Goal: Information Seeking & Learning: Learn about a topic

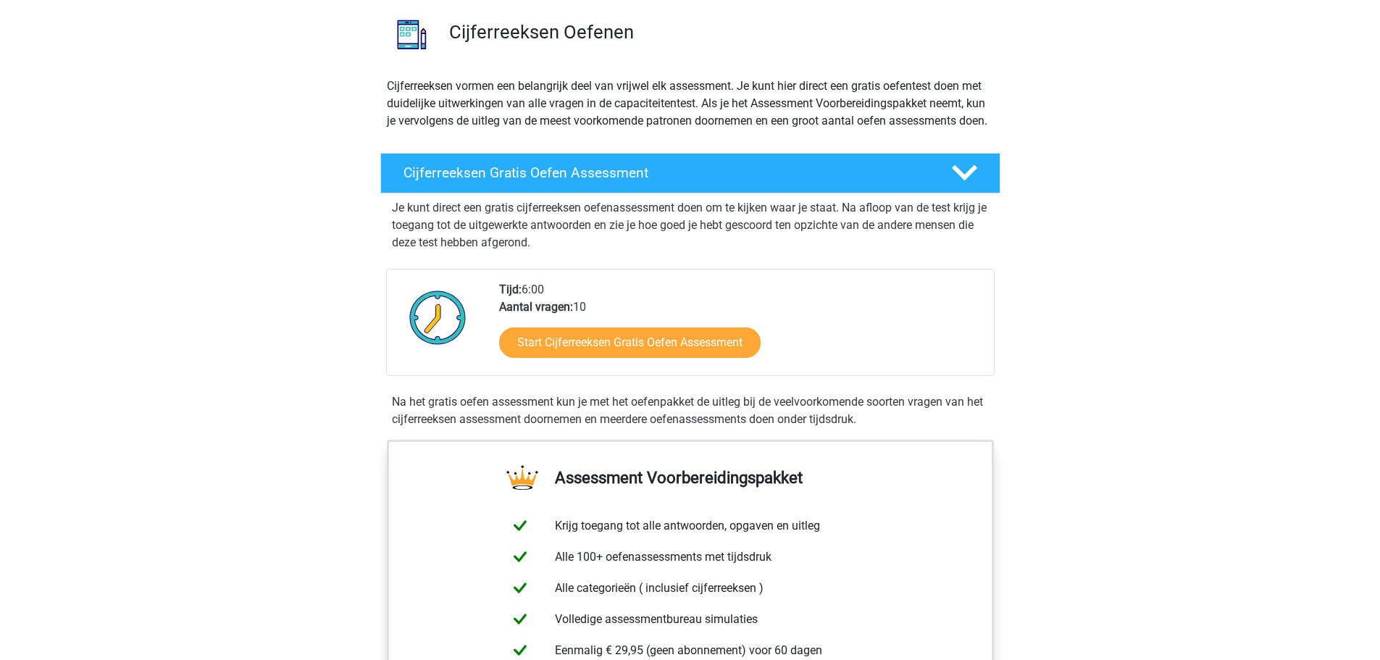
scroll to position [217, 0]
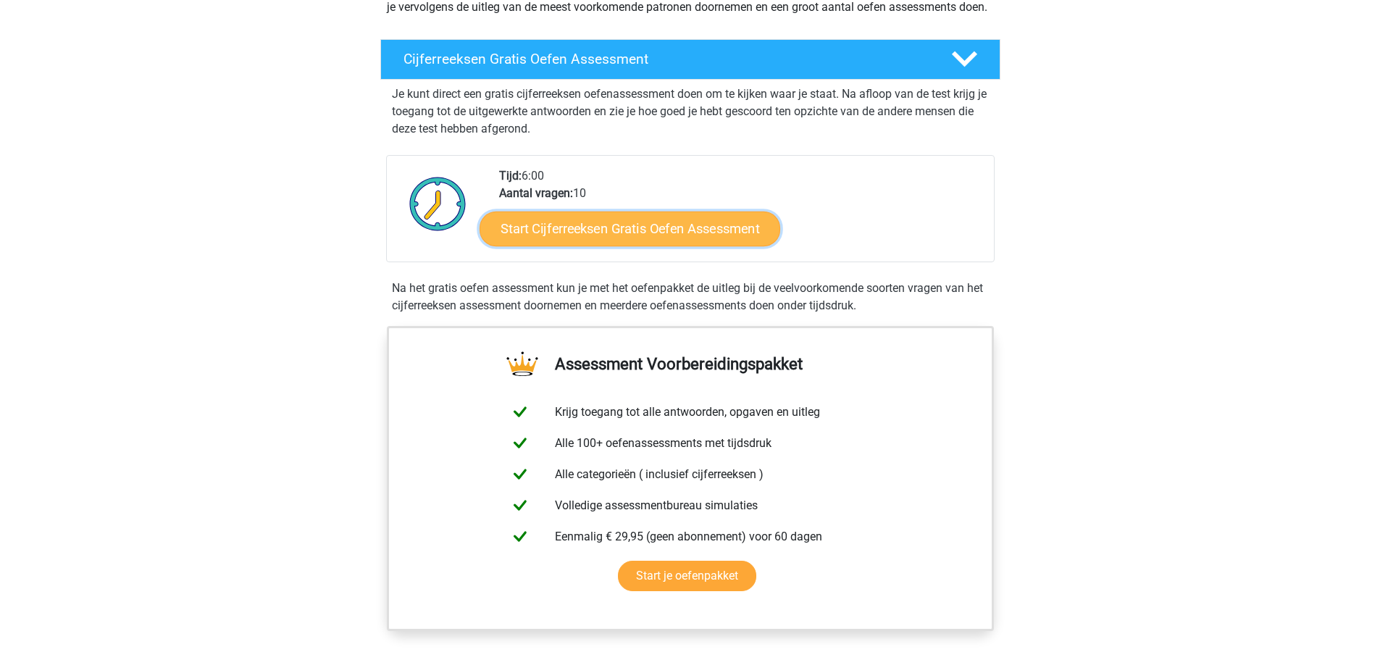
click at [541, 246] on link "Start Cijferreeksen Gratis Oefen Assessment" at bounding box center [630, 228] width 301 height 35
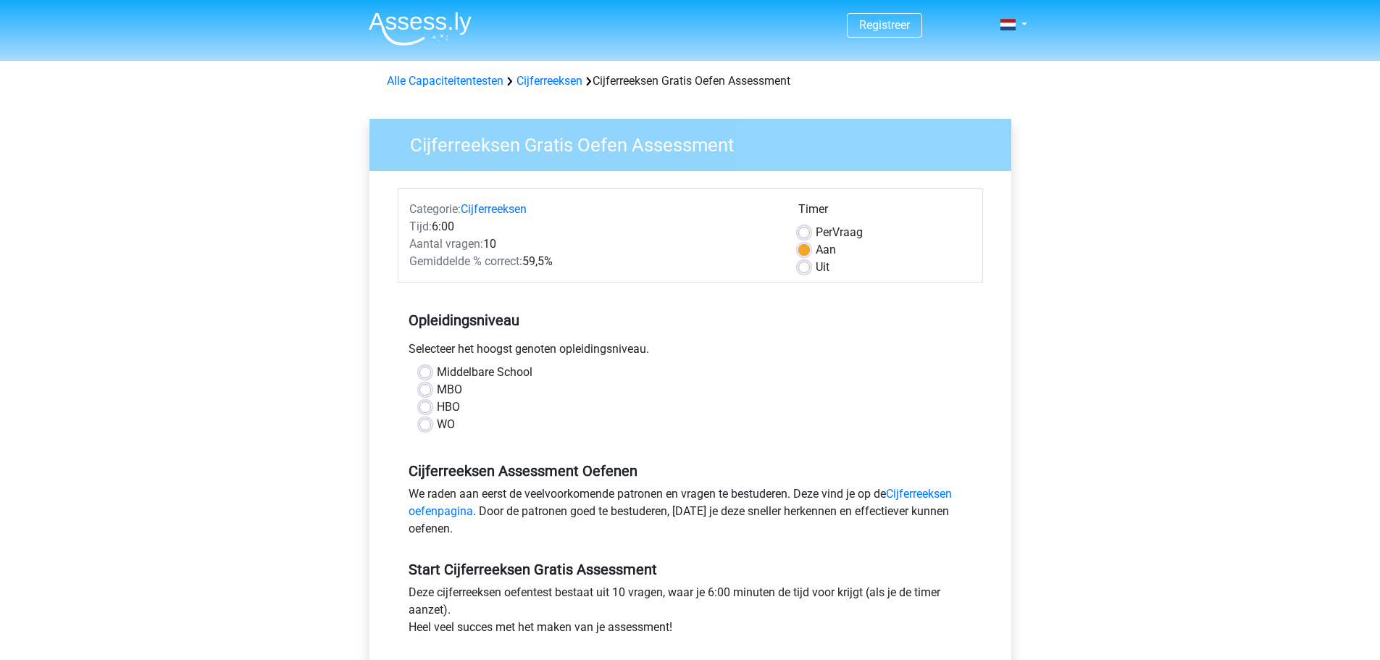
click at [437, 388] on label "MBO" at bounding box center [449, 389] width 25 height 17
click at [422, 388] on input "MBO" at bounding box center [425, 388] width 12 height 14
radio input "true"
click at [813, 234] on div "Per Vraag" at bounding box center [884, 232] width 173 height 17
click at [816, 229] on label "Per Vraag" at bounding box center [839, 232] width 47 height 17
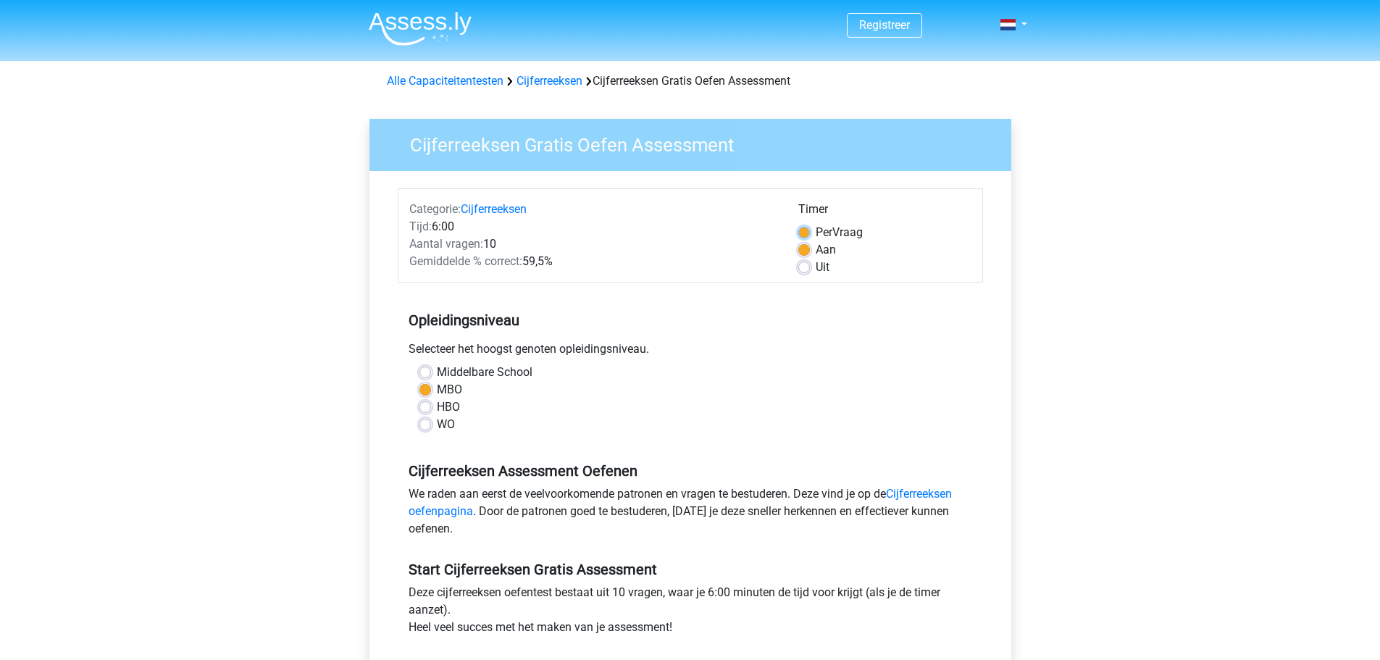
click at [805, 229] on input "Per Vraag" at bounding box center [804, 231] width 12 height 14
radio input "true"
click at [737, 367] on div "Middelbare School" at bounding box center [690, 372] width 542 height 17
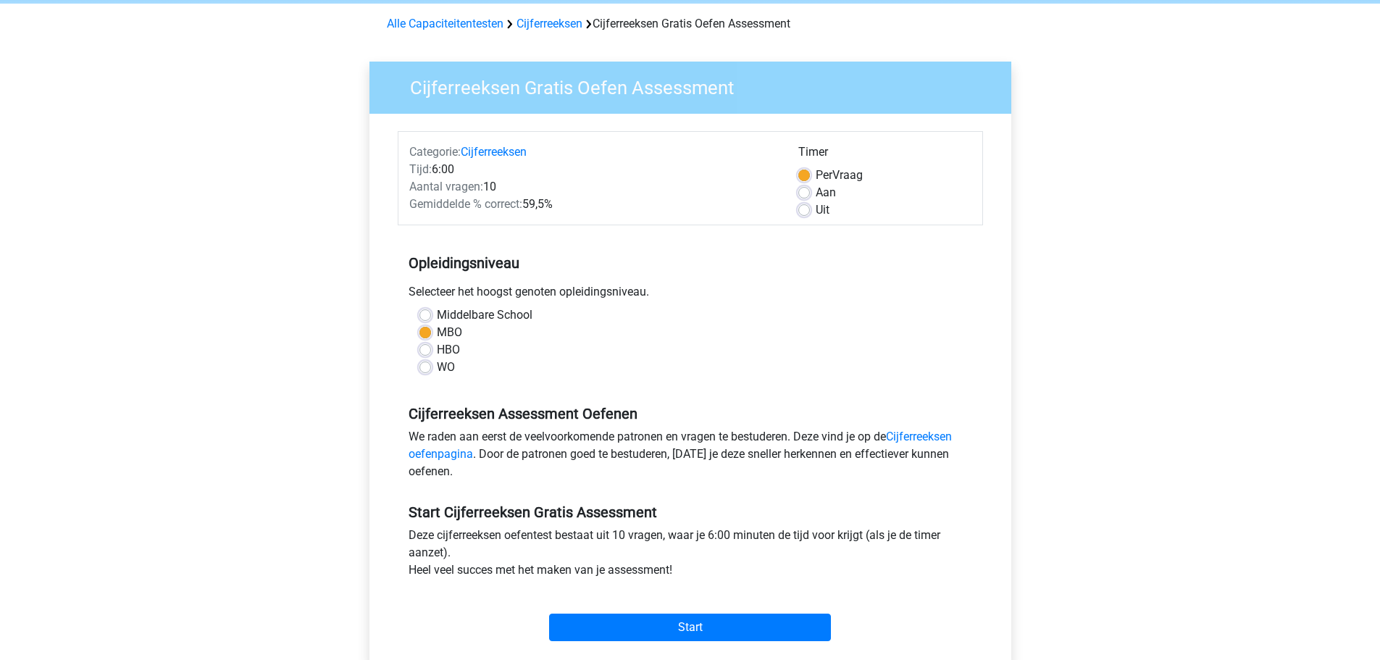
scroll to position [145, 0]
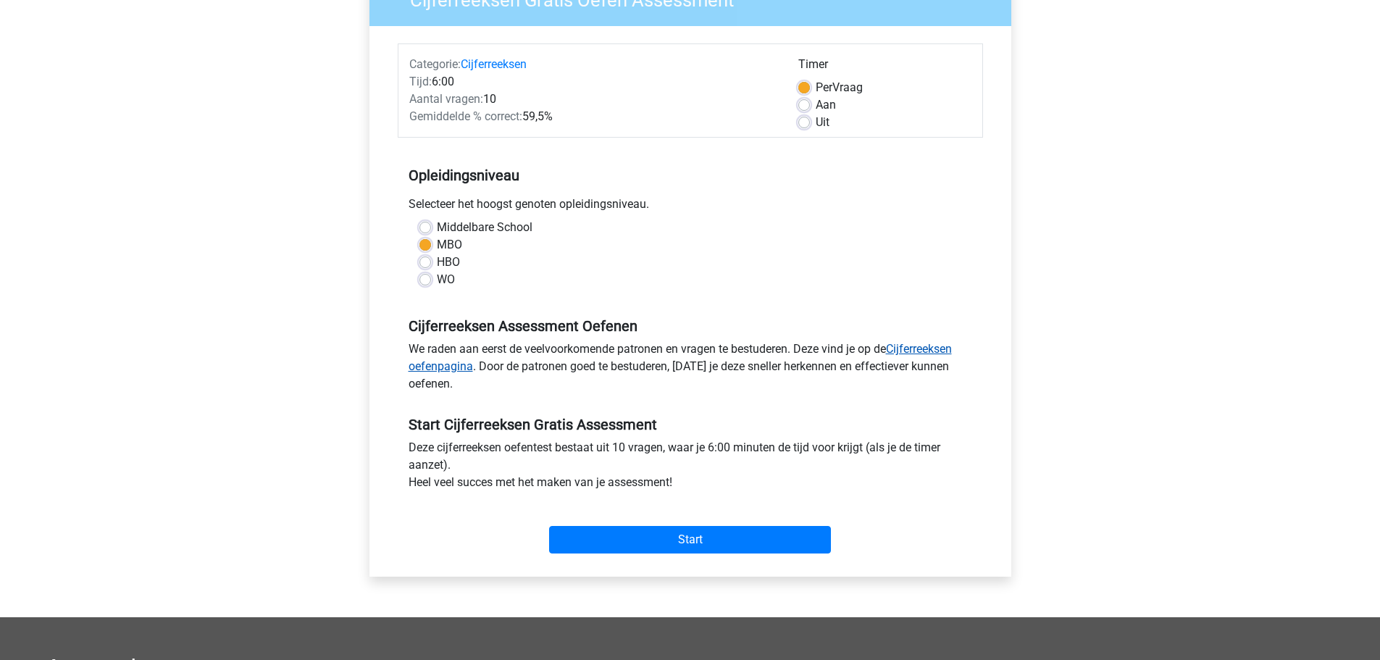
click at [916, 351] on link "Cijferreeksen oefenpagina" at bounding box center [680, 357] width 543 height 31
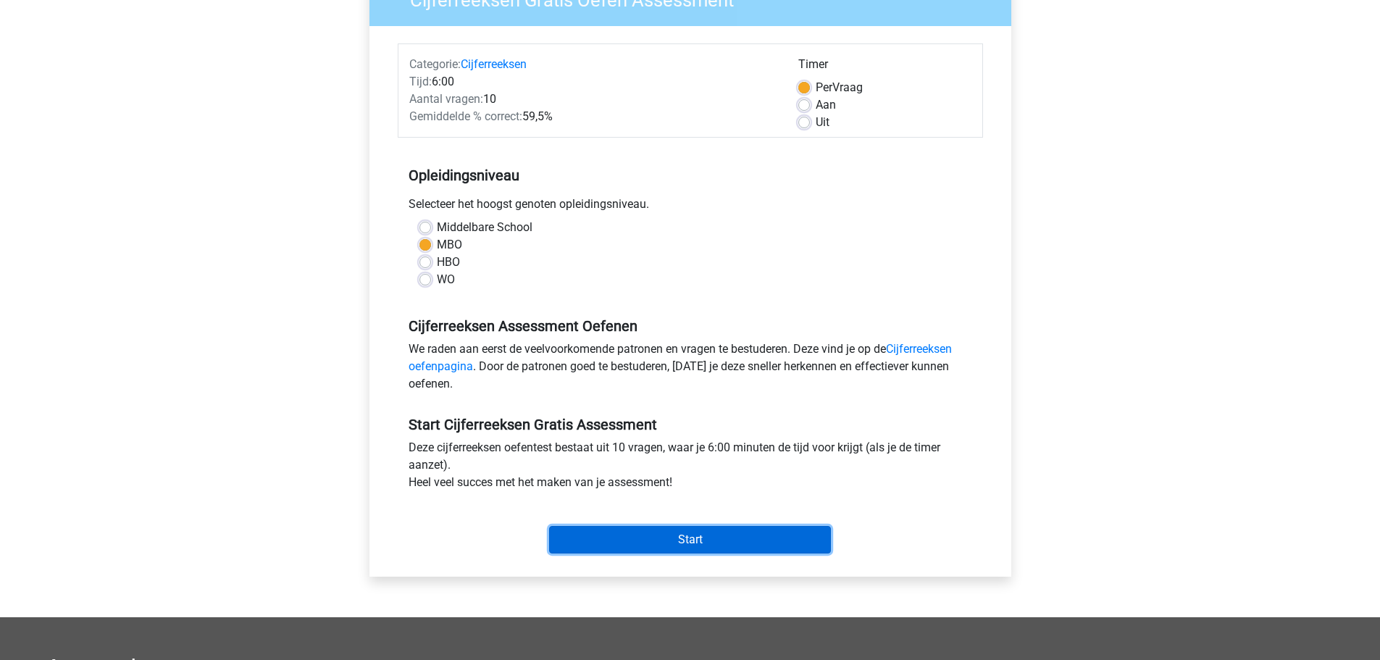
click at [618, 533] on input "Start" at bounding box center [690, 540] width 282 height 28
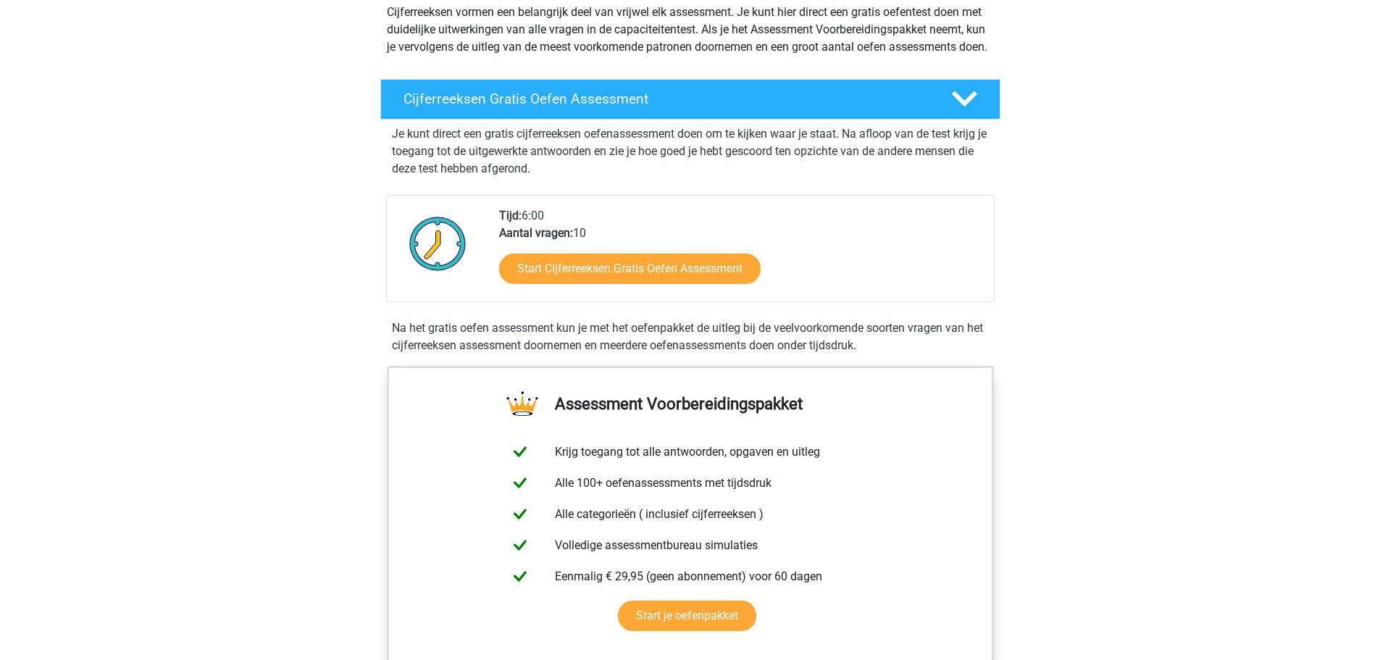
scroll to position [290, 0]
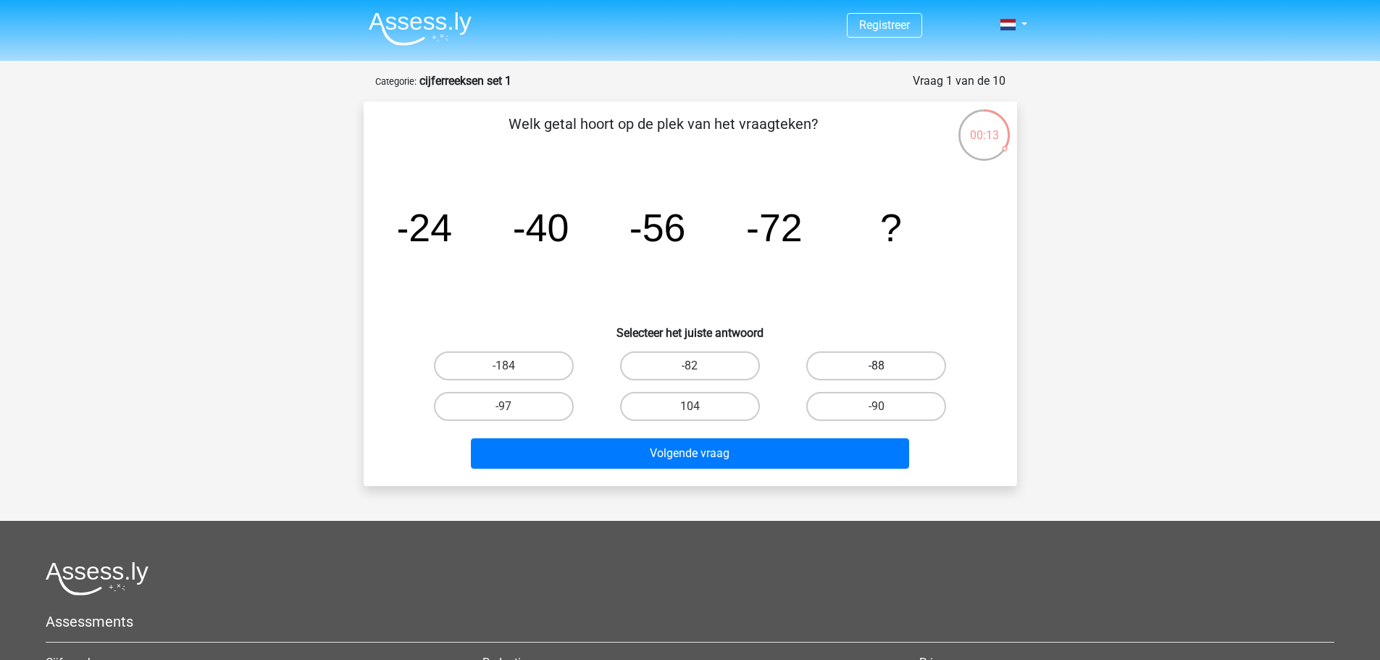
click at [842, 368] on label "-88" at bounding box center [876, 365] width 140 height 29
click at [876, 368] on input "-88" at bounding box center [880, 370] width 9 height 9
radio input "true"
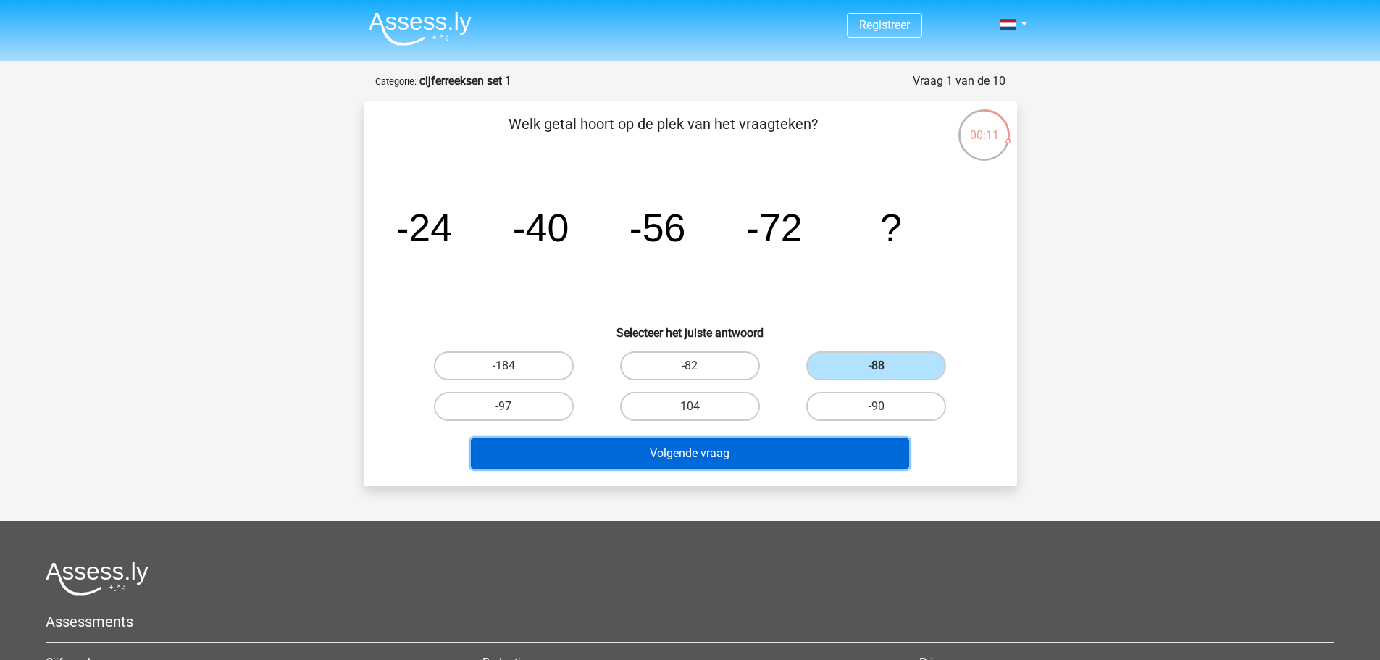
click at [757, 448] on button "Volgende vraag" at bounding box center [690, 453] width 438 height 30
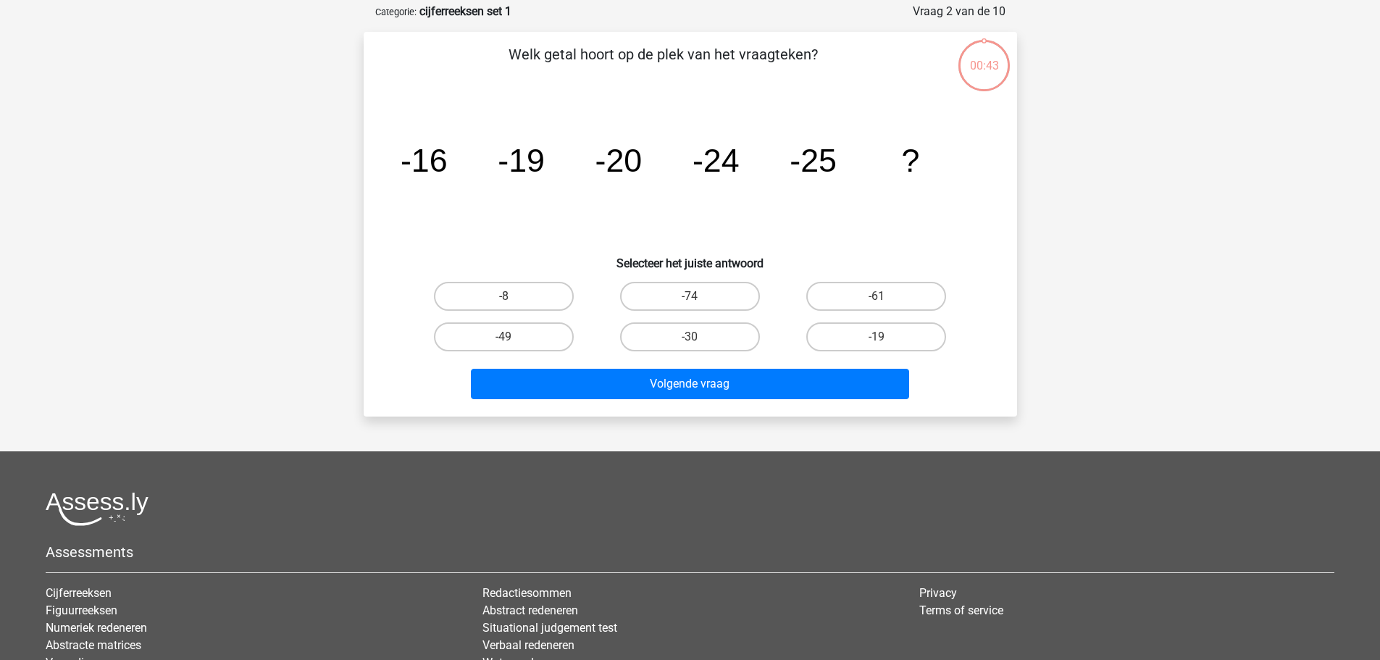
scroll to position [72, 0]
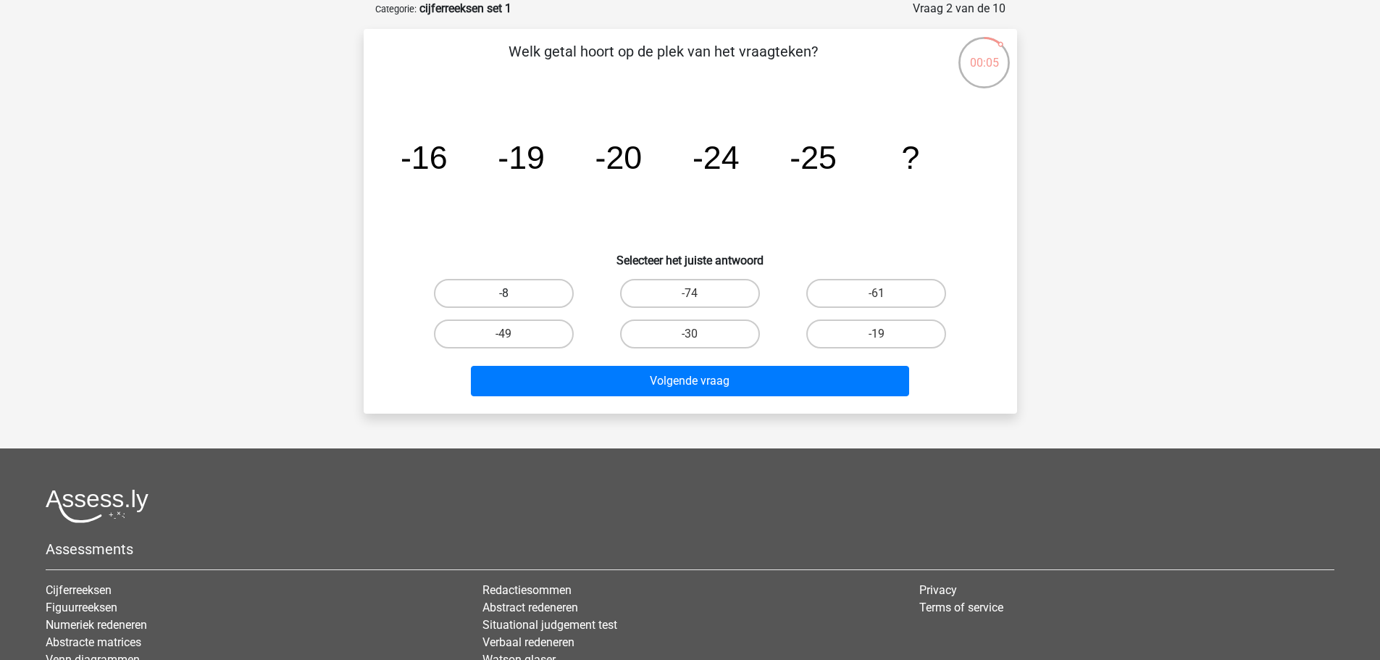
click at [493, 292] on label "-8" at bounding box center [504, 293] width 140 height 29
click at [503, 293] on input "-8" at bounding box center [507, 297] width 9 height 9
radio input "true"
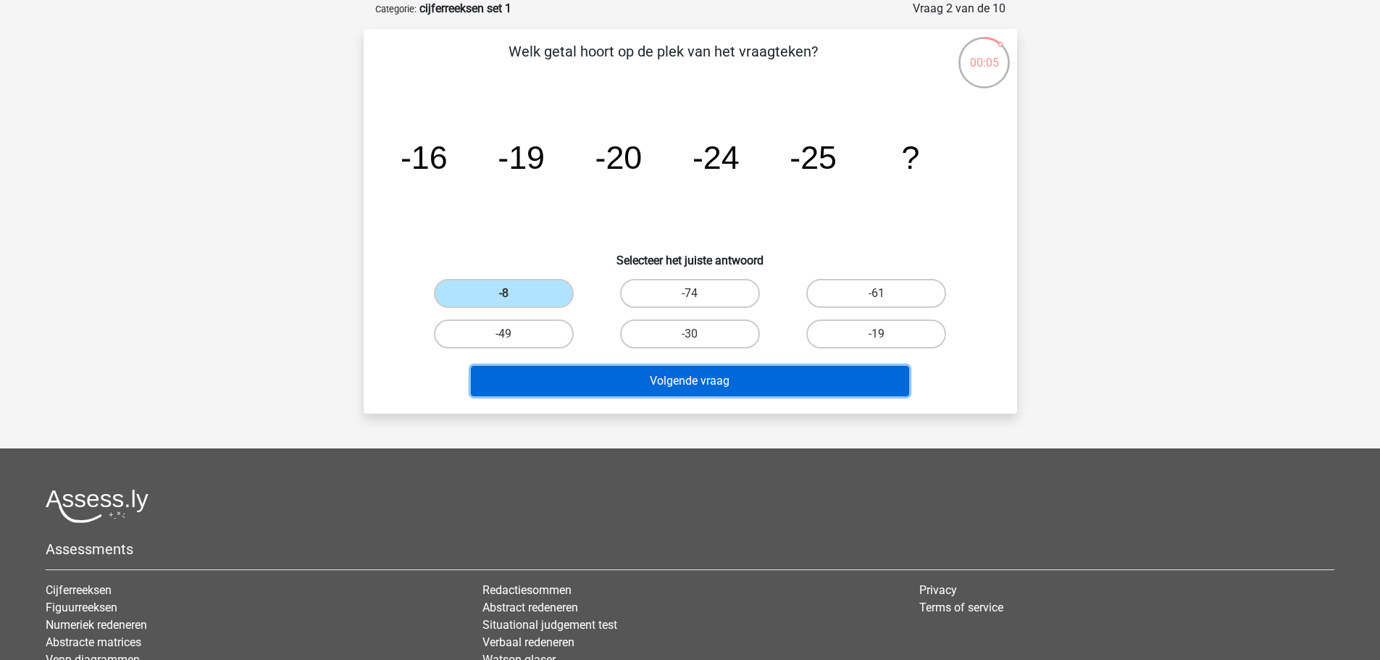
click at [614, 389] on button "Volgende vraag" at bounding box center [690, 381] width 438 height 30
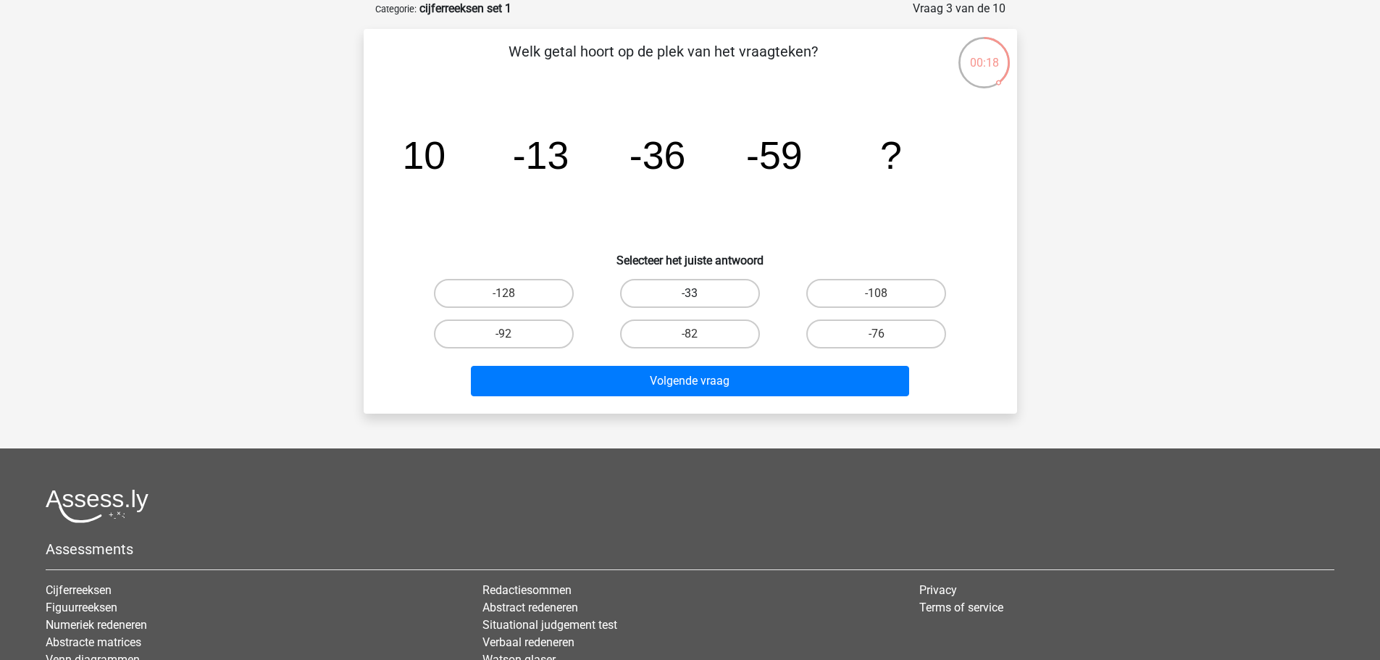
click at [650, 295] on label "-33" at bounding box center [690, 293] width 140 height 29
click at [690, 295] on input "-33" at bounding box center [694, 297] width 9 height 9
radio input "true"
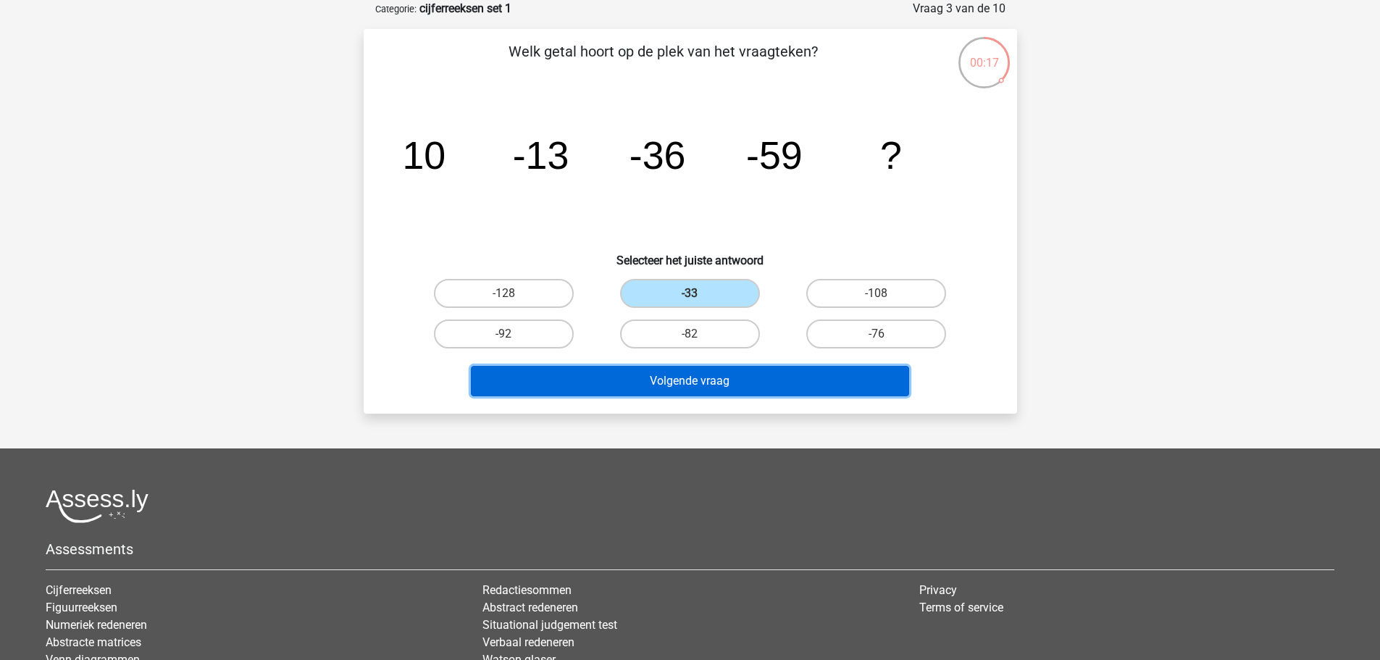
click at [732, 382] on button "Volgende vraag" at bounding box center [690, 381] width 438 height 30
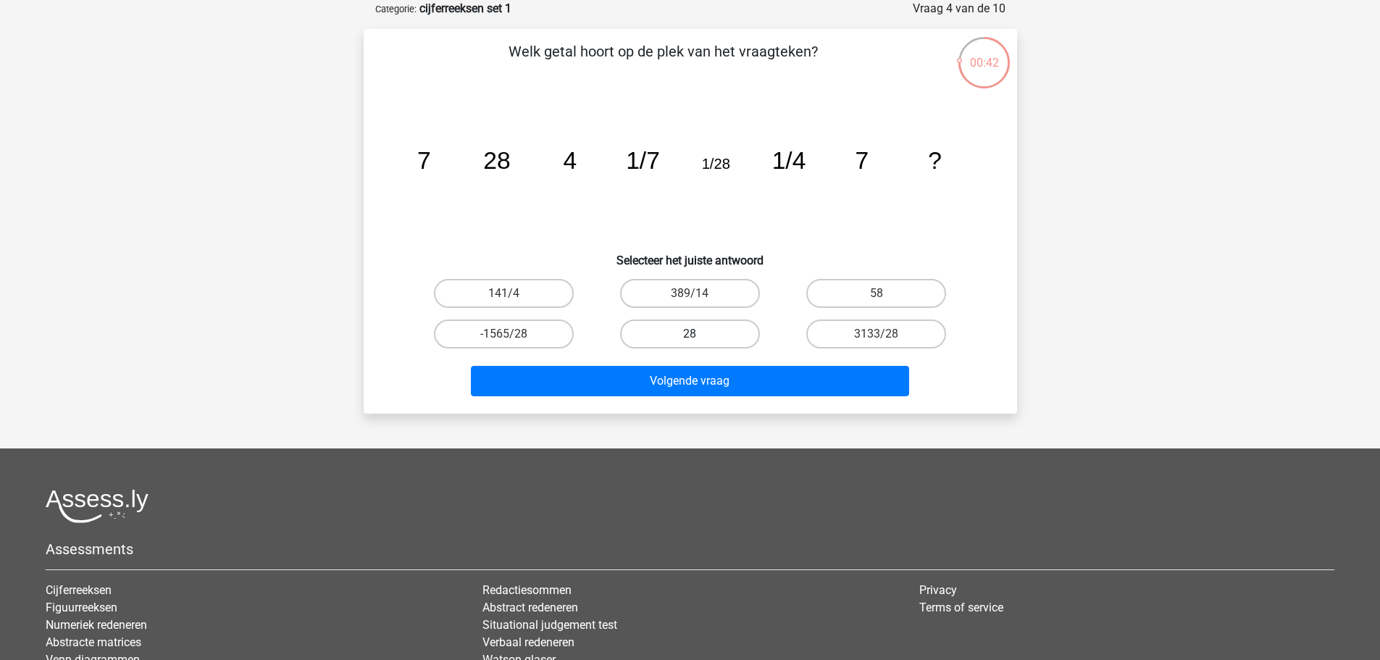
click at [679, 338] on label "28" at bounding box center [690, 333] width 140 height 29
click at [690, 338] on input "28" at bounding box center [694, 338] width 9 height 9
radio input "true"
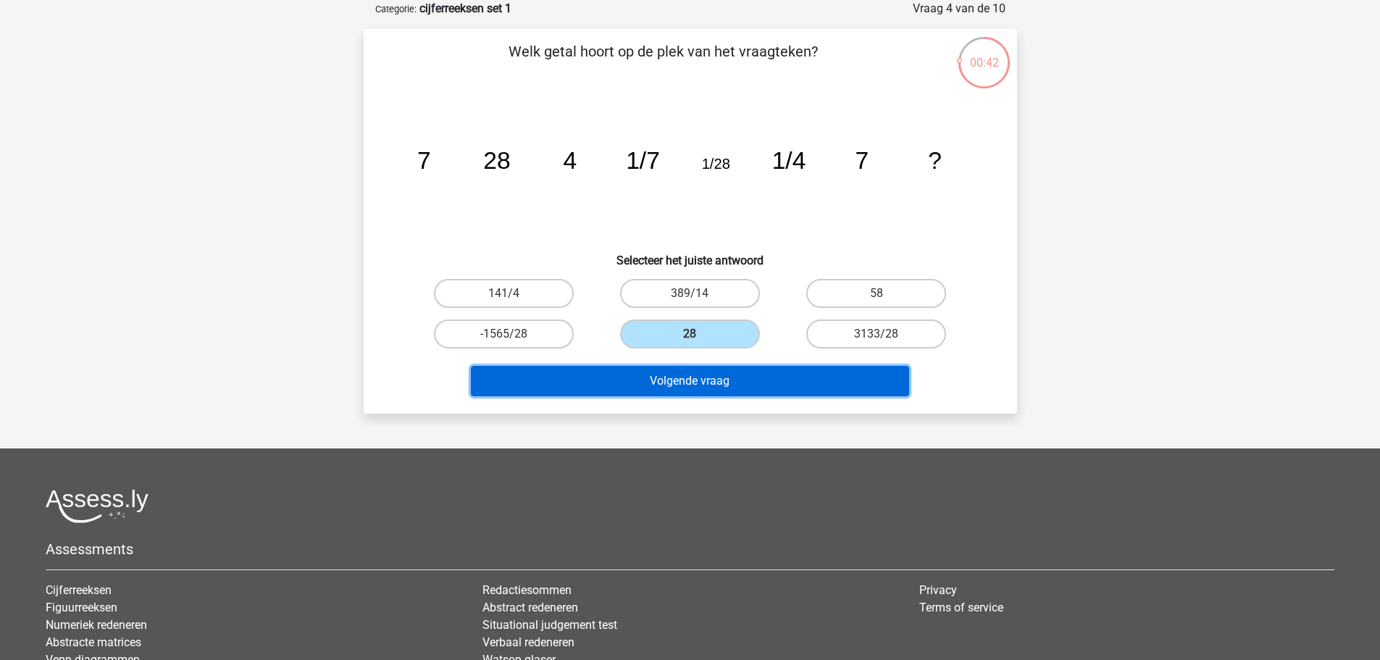
click at [668, 386] on button "Volgende vraag" at bounding box center [690, 381] width 438 height 30
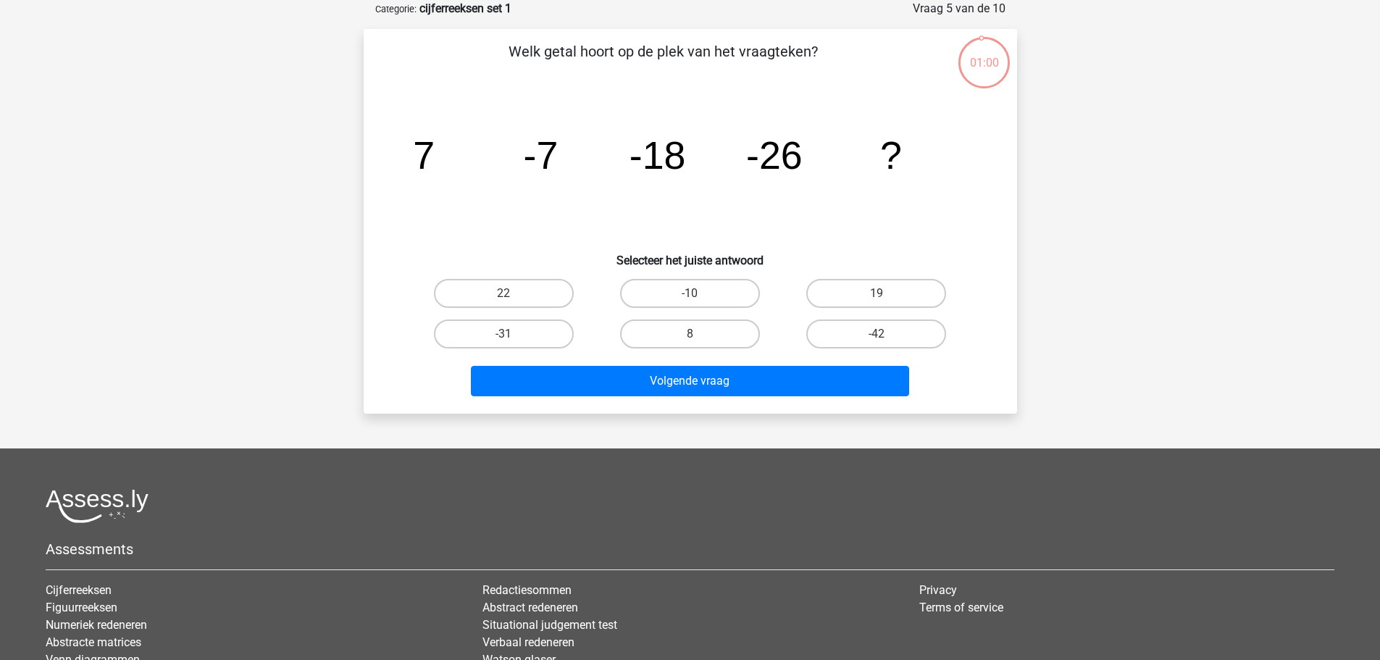
drag, startPoint x: 612, startPoint y: 49, endPoint x: 766, endPoint y: 58, distance: 154.5
click at [762, 58] on p "Welk getal hoort op de plek van het vraagteken?" at bounding box center [663, 62] width 553 height 43
click at [769, 59] on p "Welk getal hoort op de plek van het vraagteken?" at bounding box center [663, 62] width 553 height 43
click at [882, 326] on label "-42" at bounding box center [876, 333] width 140 height 29
click at [882, 334] on input "-42" at bounding box center [880, 338] width 9 height 9
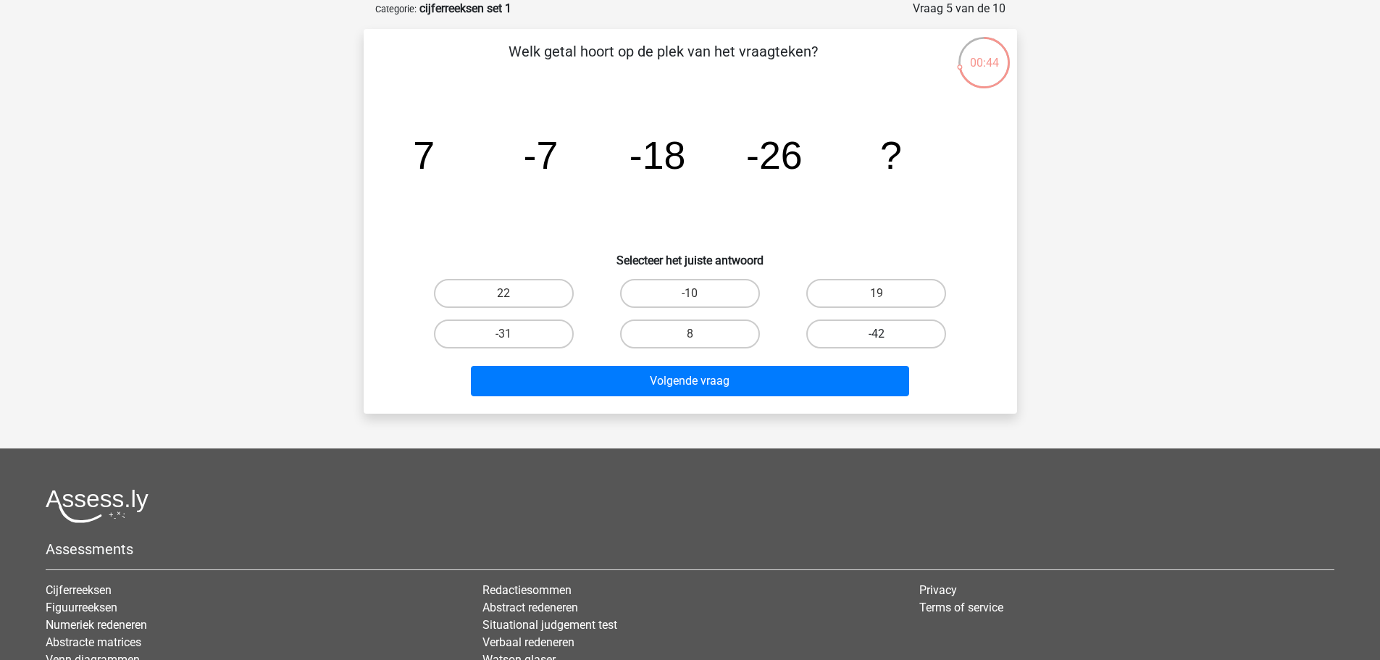
radio input "true"
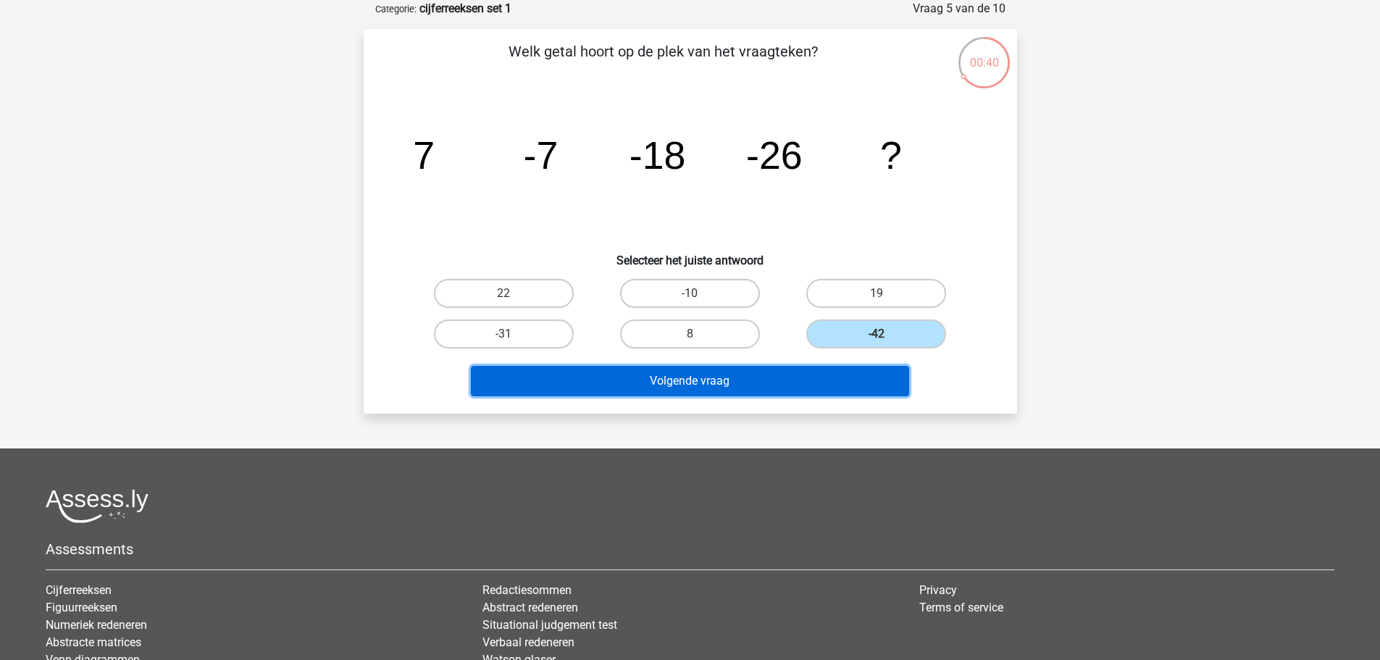
click at [668, 375] on button "Volgende vraag" at bounding box center [690, 381] width 438 height 30
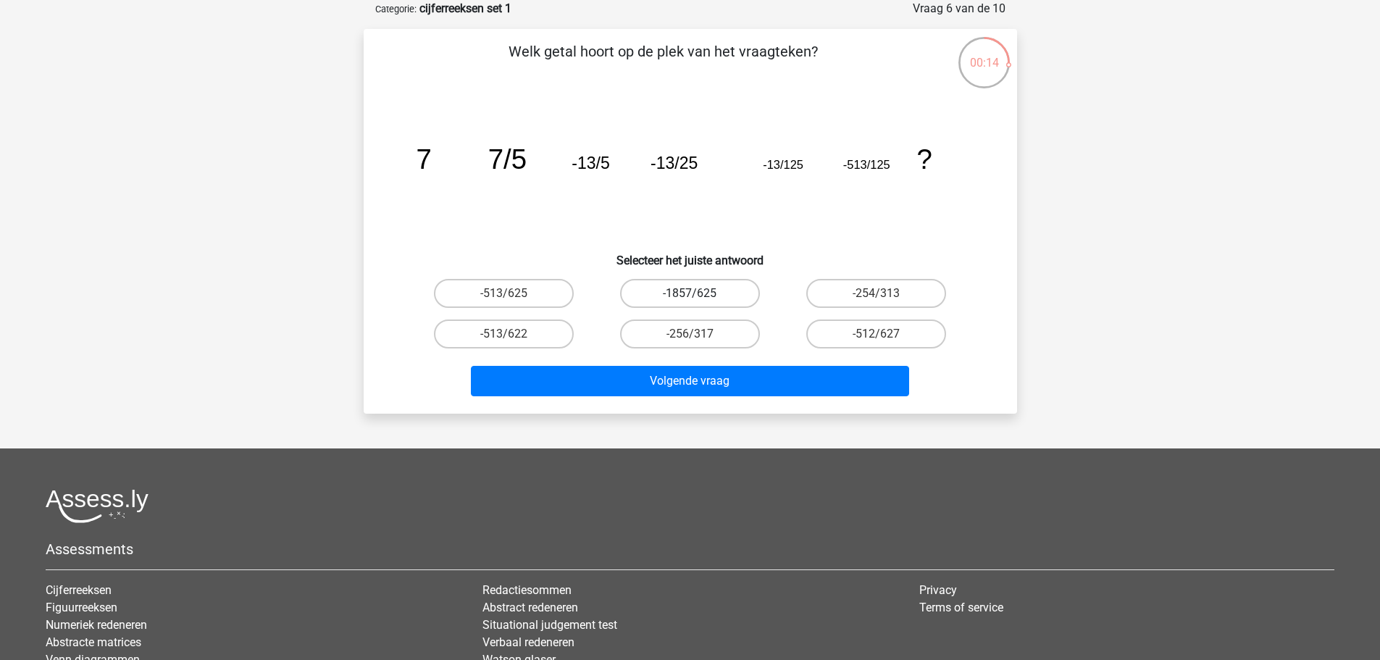
click at [661, 288] on label "-1857/625" at bounding box center [690, 293] width 140 height 29
click at [690, 293] on input "-1857/625" at bounding box center [694, 297] width 9 height 9
radio input "true"
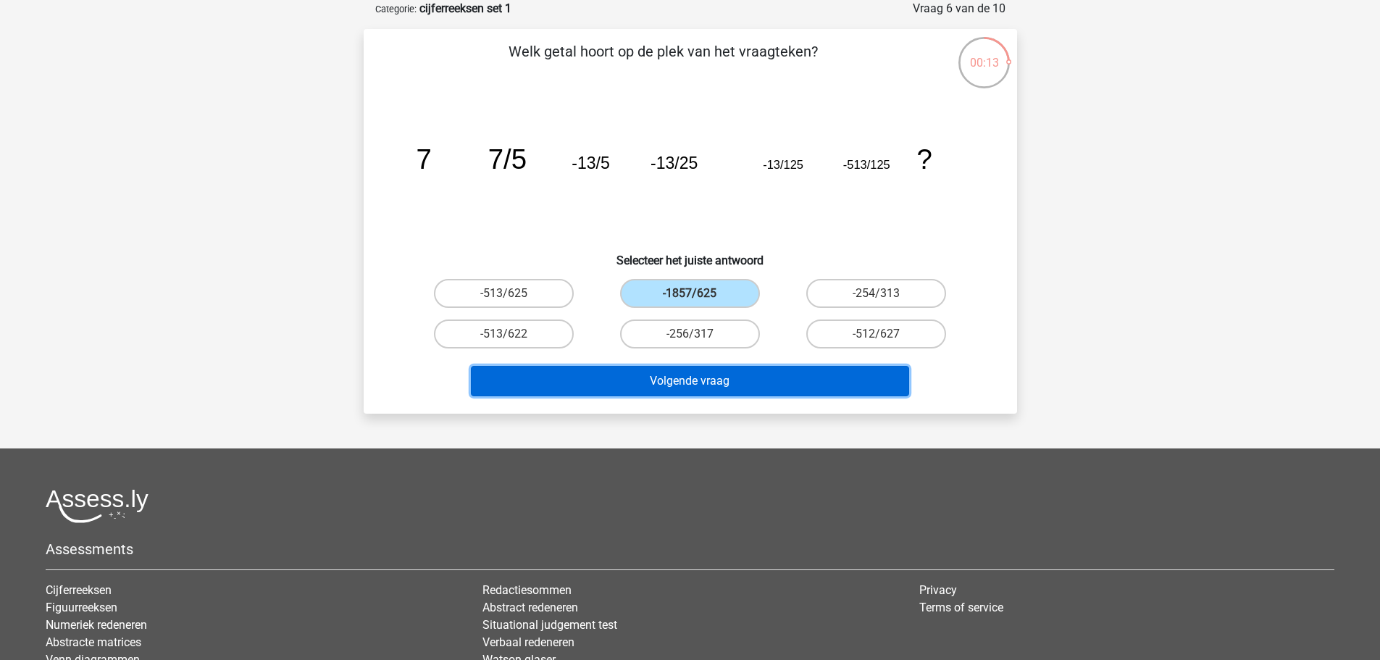
click at [629, 386] on button "Volgende vraag" at bounding box center [690, 381] width 438 height 30
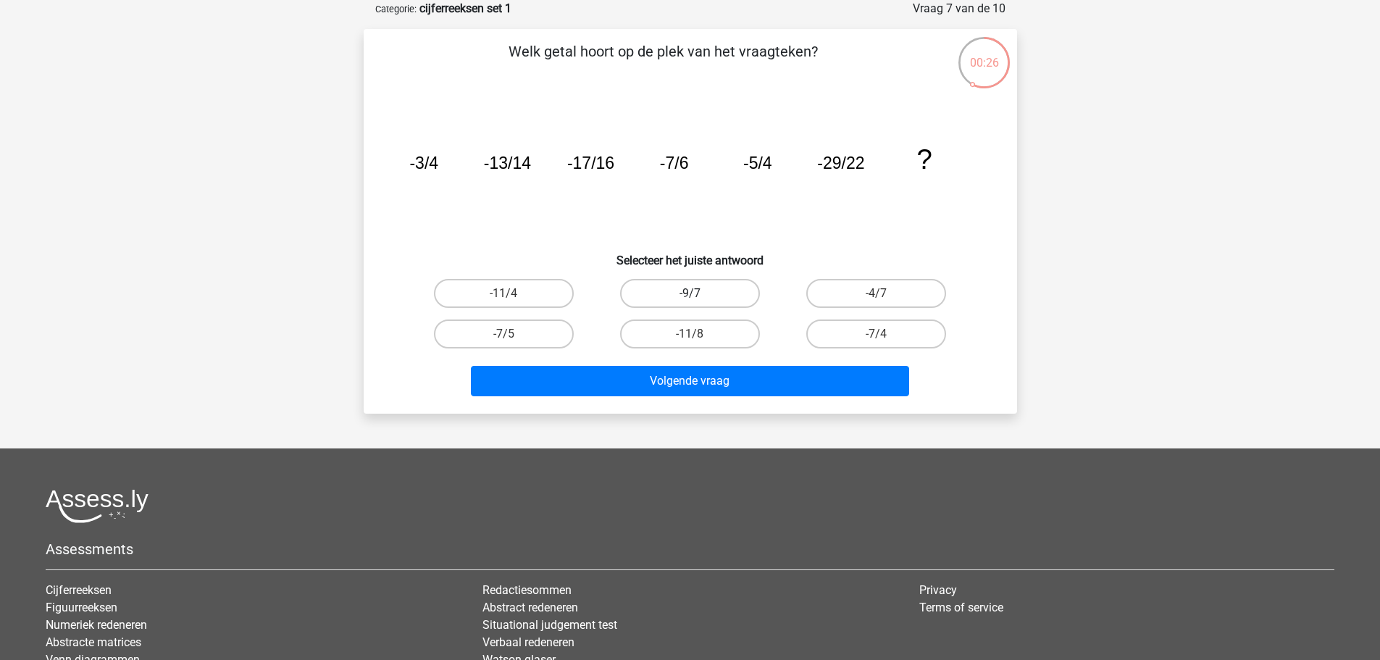
click at [667, 291] on label "-9/7" at bounding box center [690, 293] width 140 height 29
click at [690, 293] on input "-9/7" at bounding box center [694, 297] width 9 height 9
radio input "true"
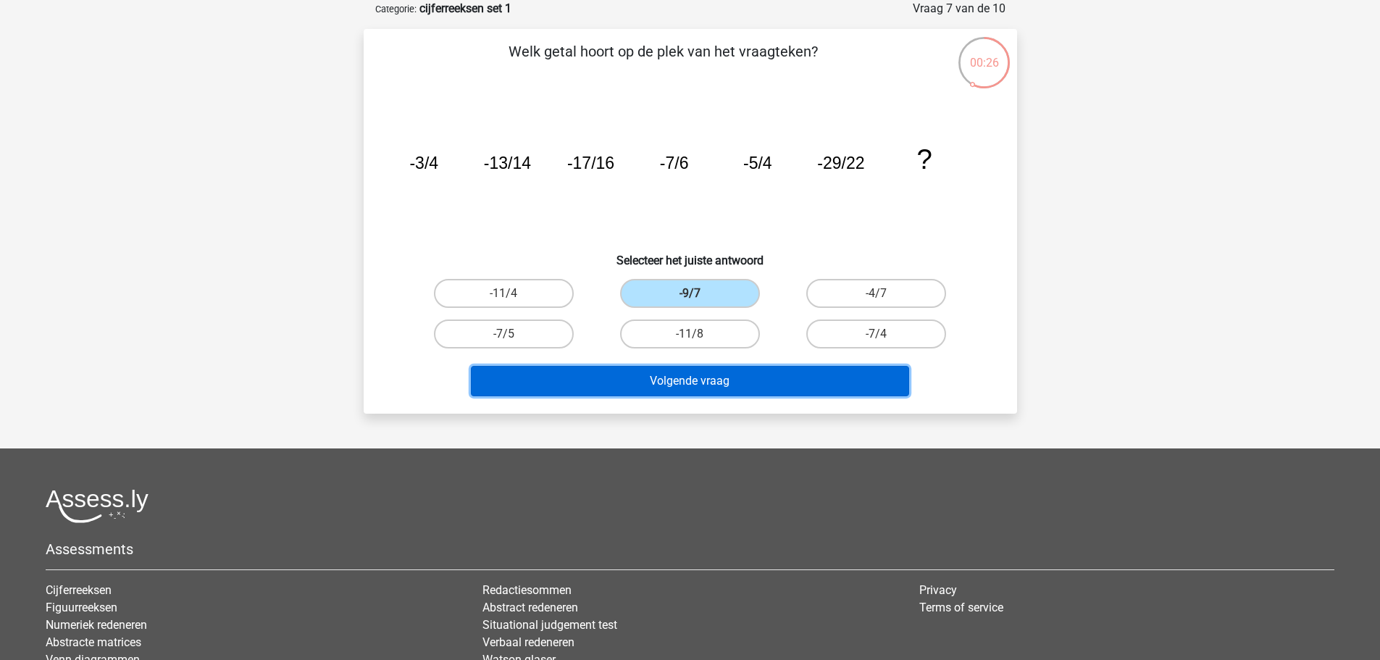
click at [667, 387] on button "Volgende vraag" at bounding box center [690, 381] width 438 height 30
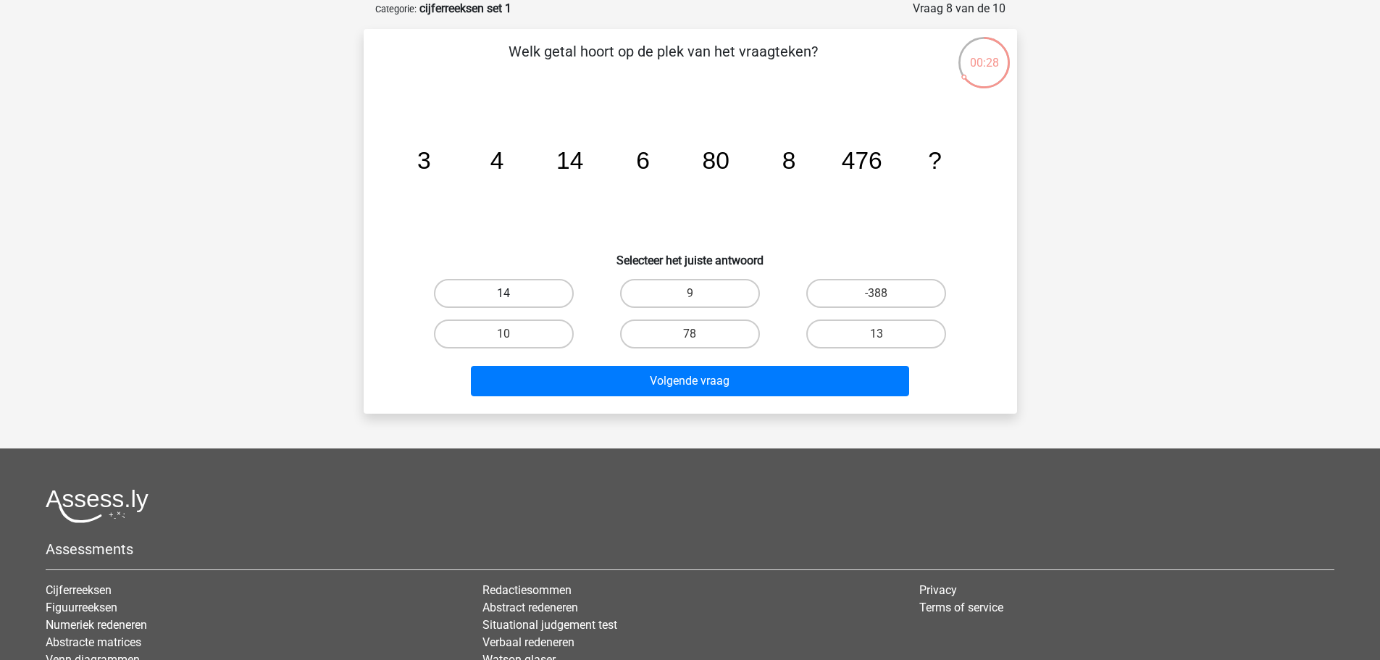
click at [493, 294] on label "14" at bounding box center [504, 293] width 140 height 29
click at [503, 294] on input "14" at bounding box center [507, 297] width 9 height 9
radio input "true"
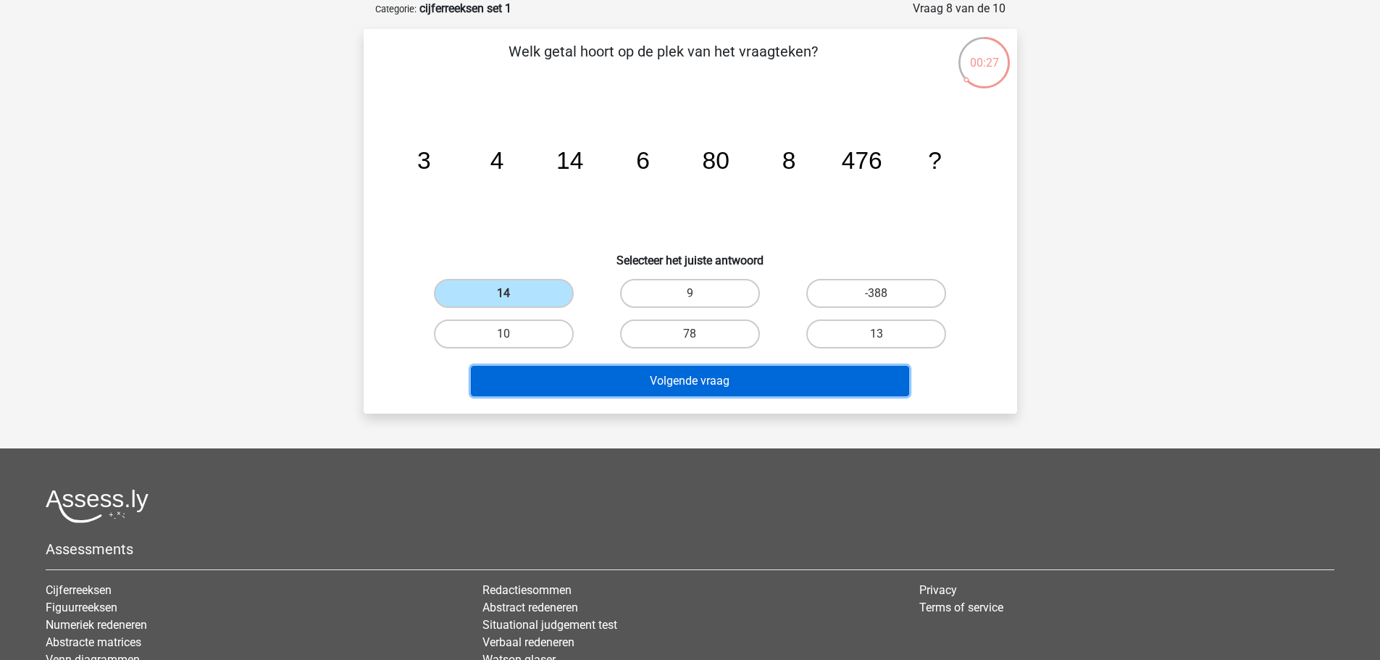
click at [635, 380] on button "Volgende vraag" at bounding box center [690, 381] width 438 height 30
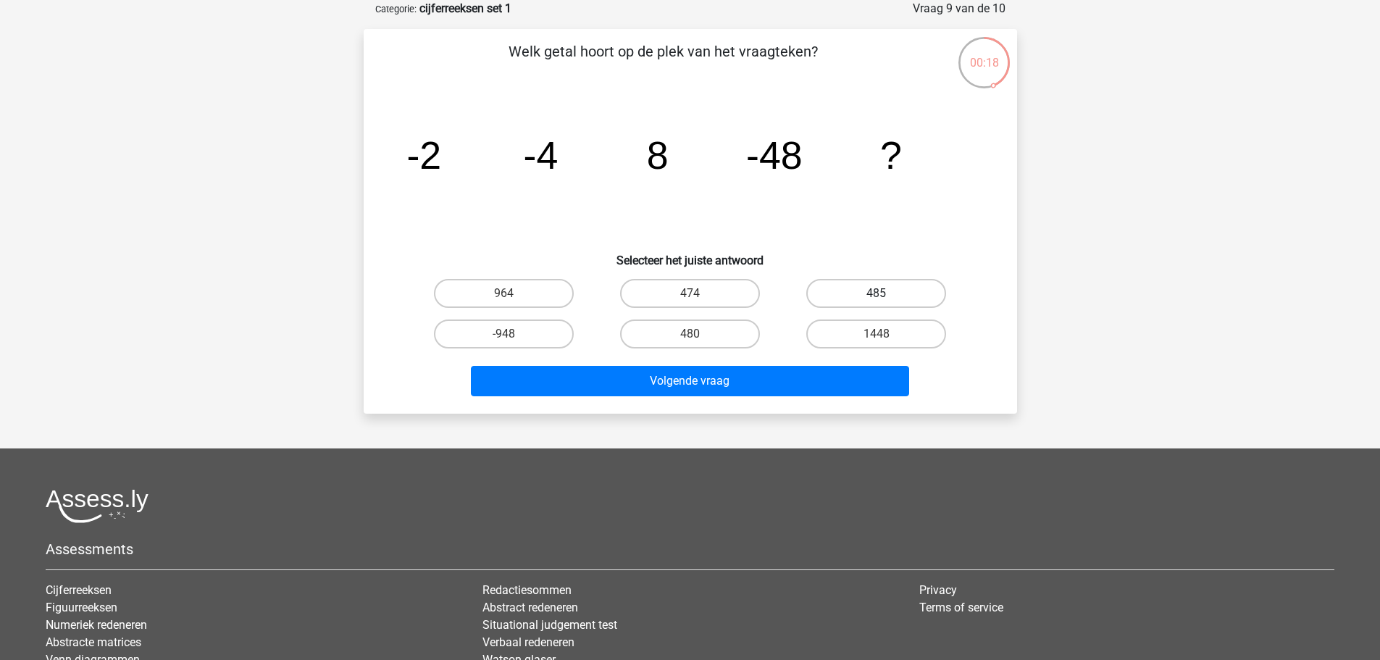
click at [905, 282] on label "485" at bounding box center [876, 293] width 140 height 29
click at [886, 293] on input "485" at bounding box center [880, 297] width 9 height 9
radio input "true"
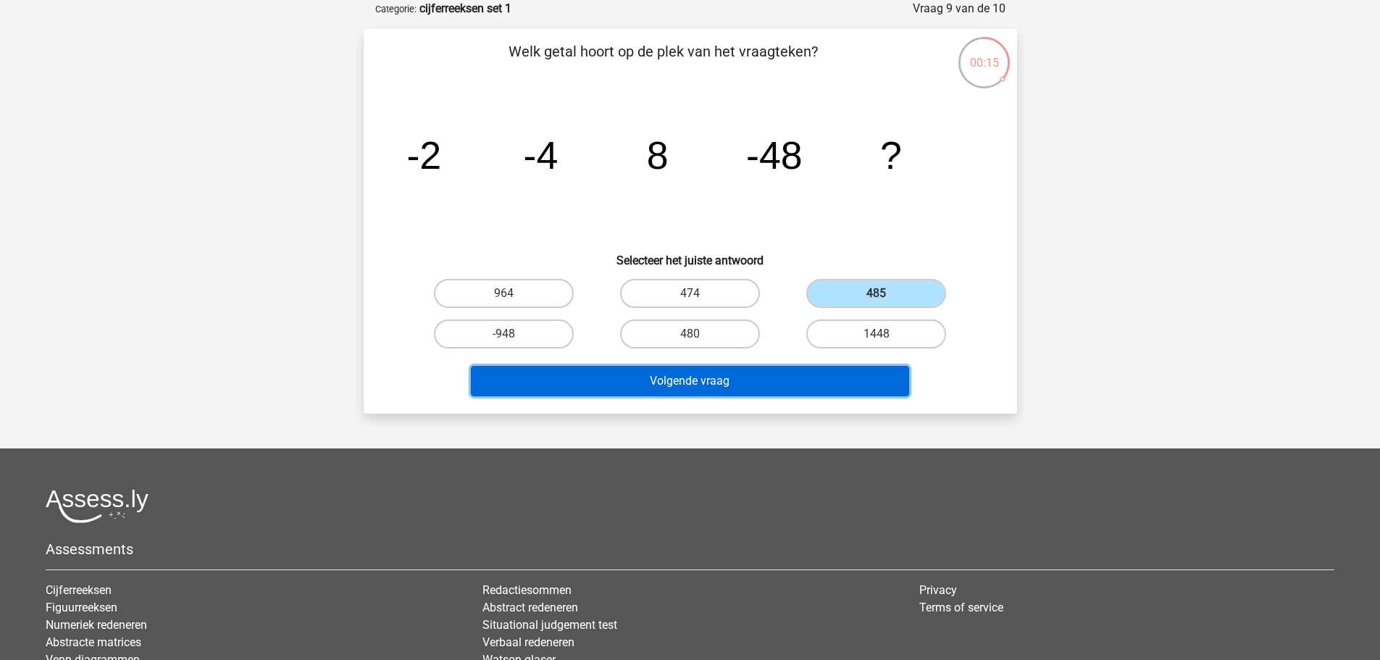
click at [662, 376] on button "Volgende vraag" at bounding box center [690, 381] width 438 height 30
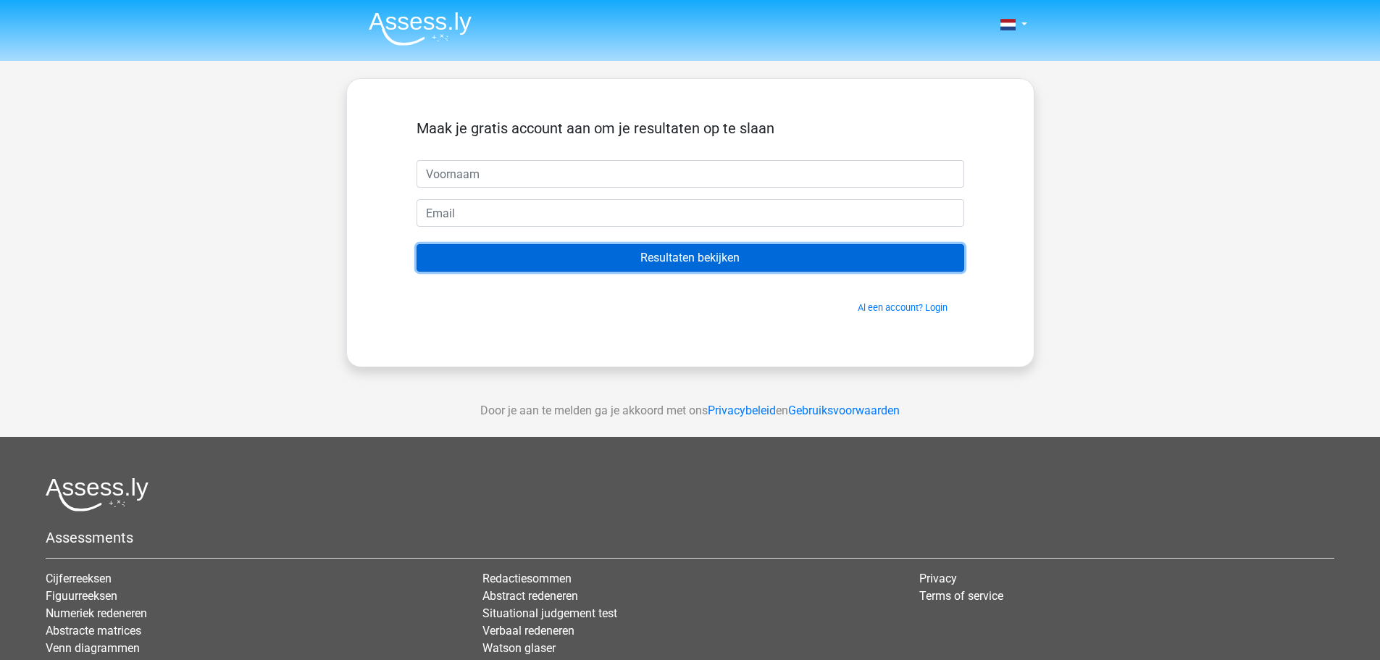
click at [691, 261] on input "Resultaten bekijken" at bounding box center [691, 258] width 548 height 28
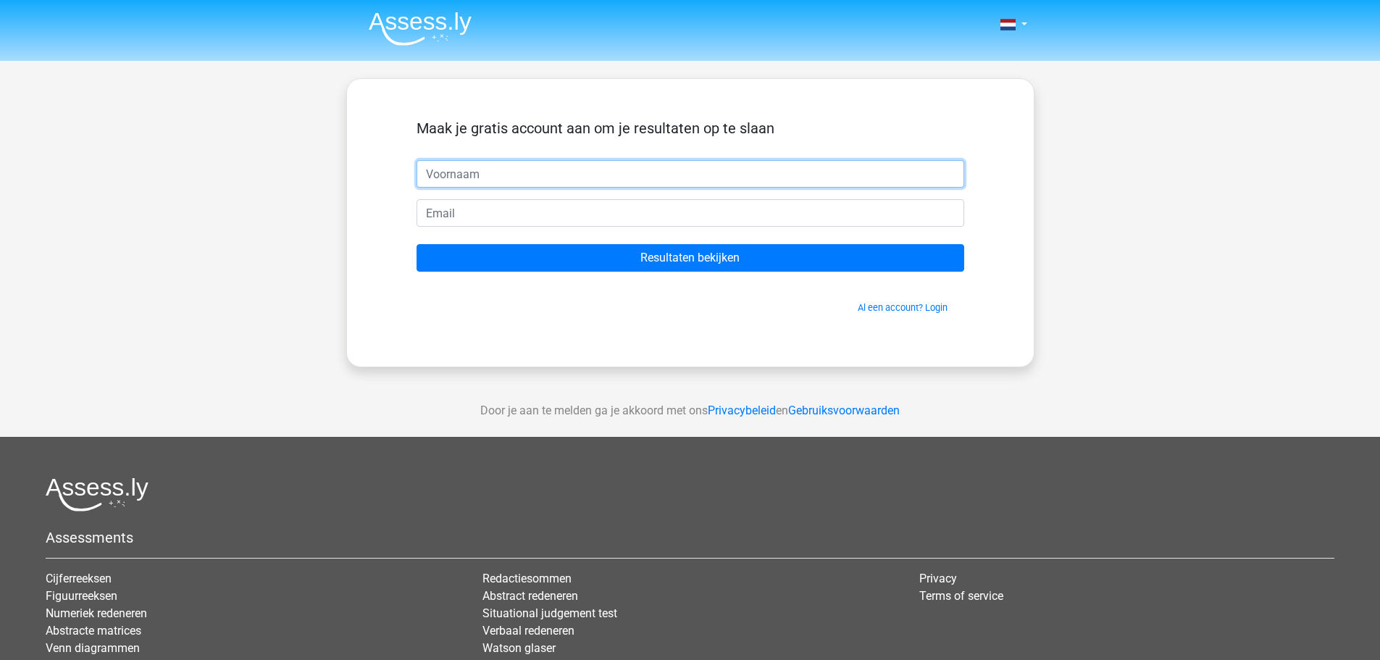
click at [573, 162] on input "text" at bounding box center [691, 174] width 548 height 28
type input "R"
type input "tWEst"
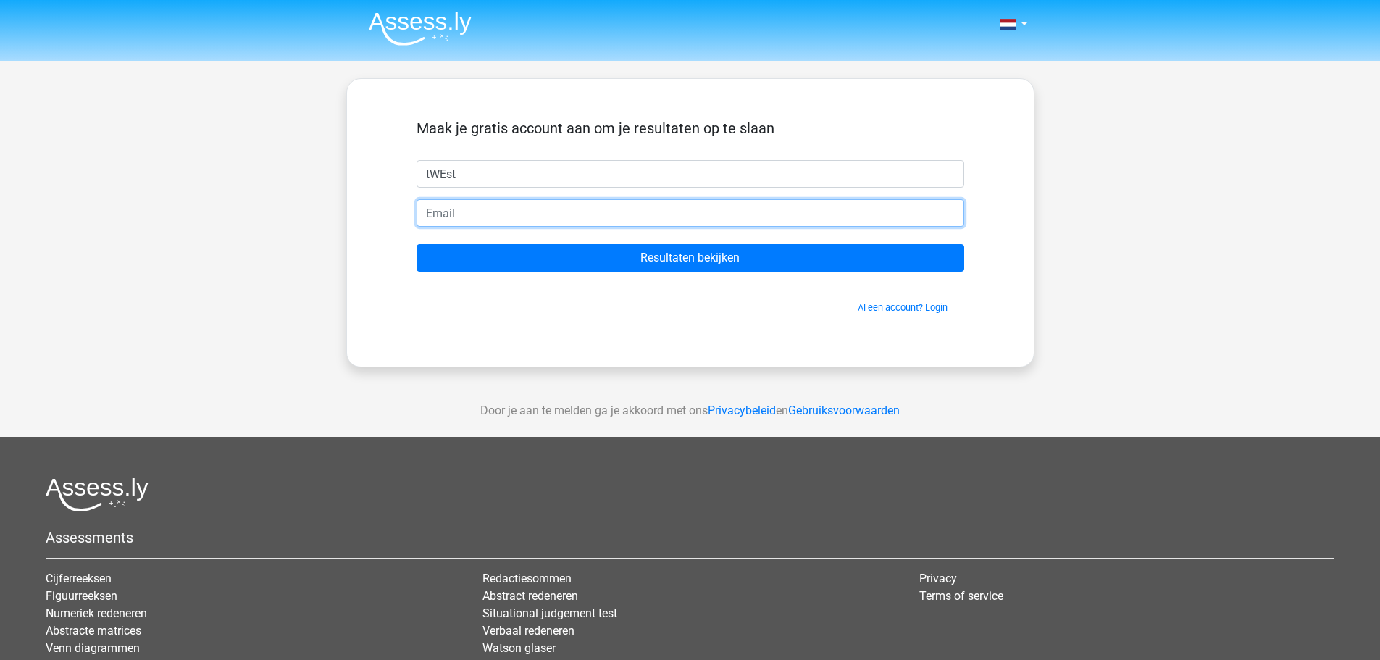
click at [606, 207] on input "email" at bounding box center [691, 213] width 548 height 28
type input "[EMAIL_ADDRESS][DOMAIN_NAME]"
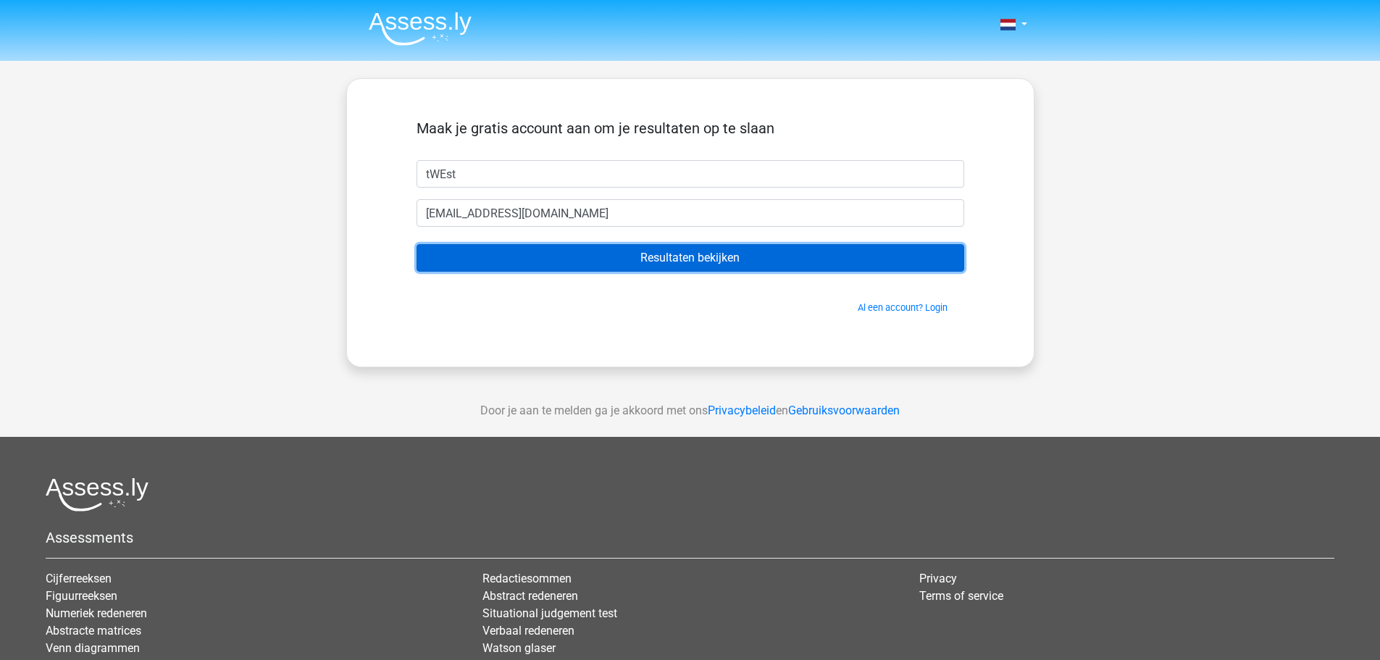
click at [666, 265] on input "Resultaten bekijken" at bounding box center [691, 258] width 548 height 28
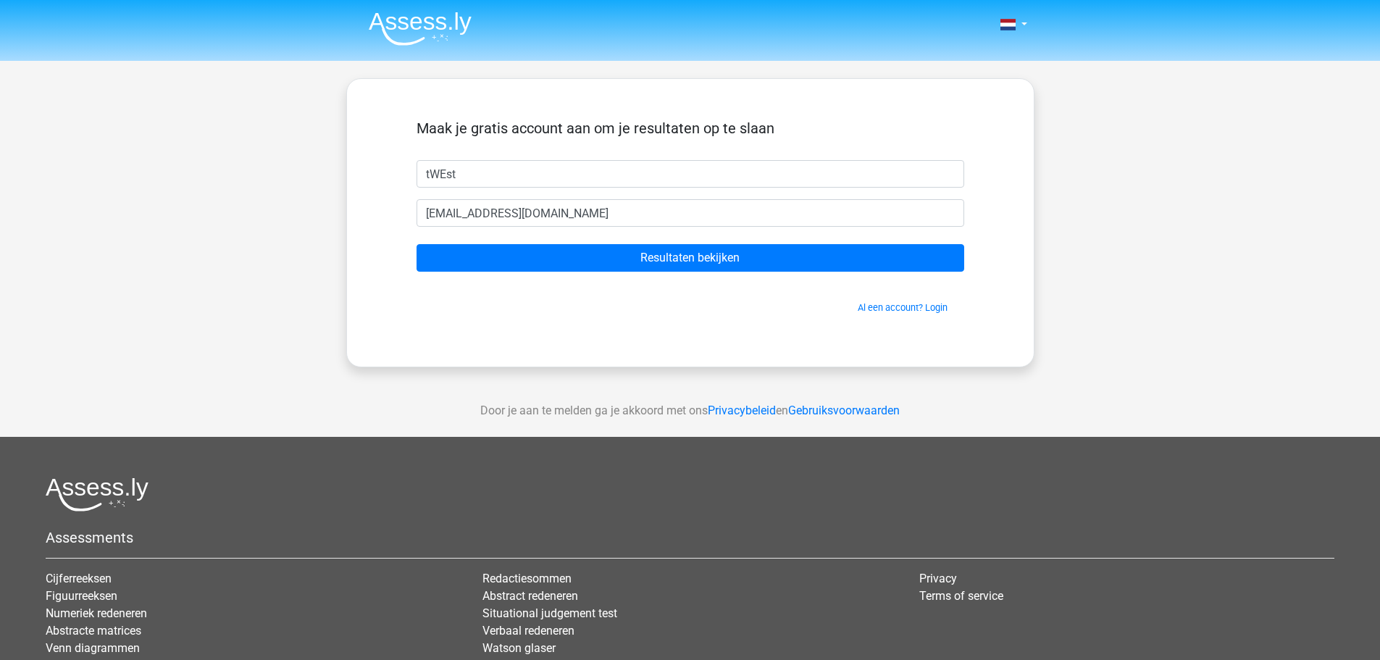
click at [1135, 255] on div "Nederlands English" at bounding box center [690, 409] width 1380 height 819
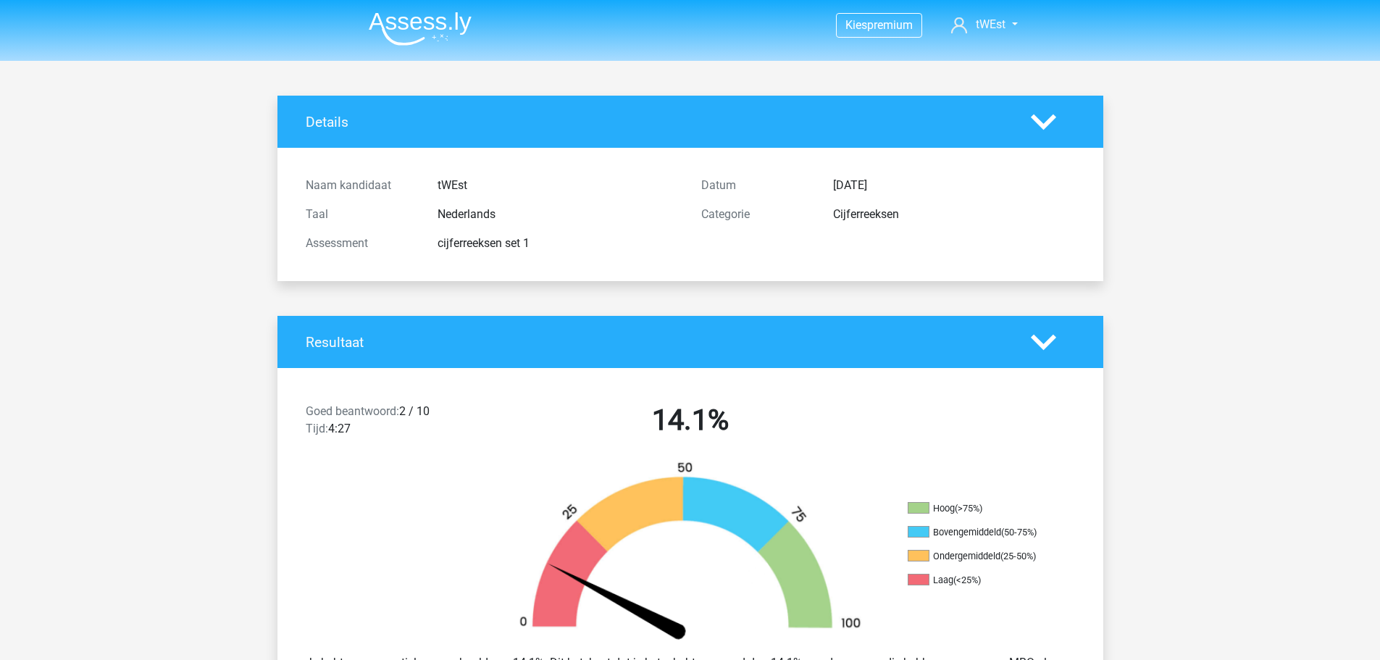
click at [1041, 335] on icon at bounding box center [1043, 342] width 25 height 25
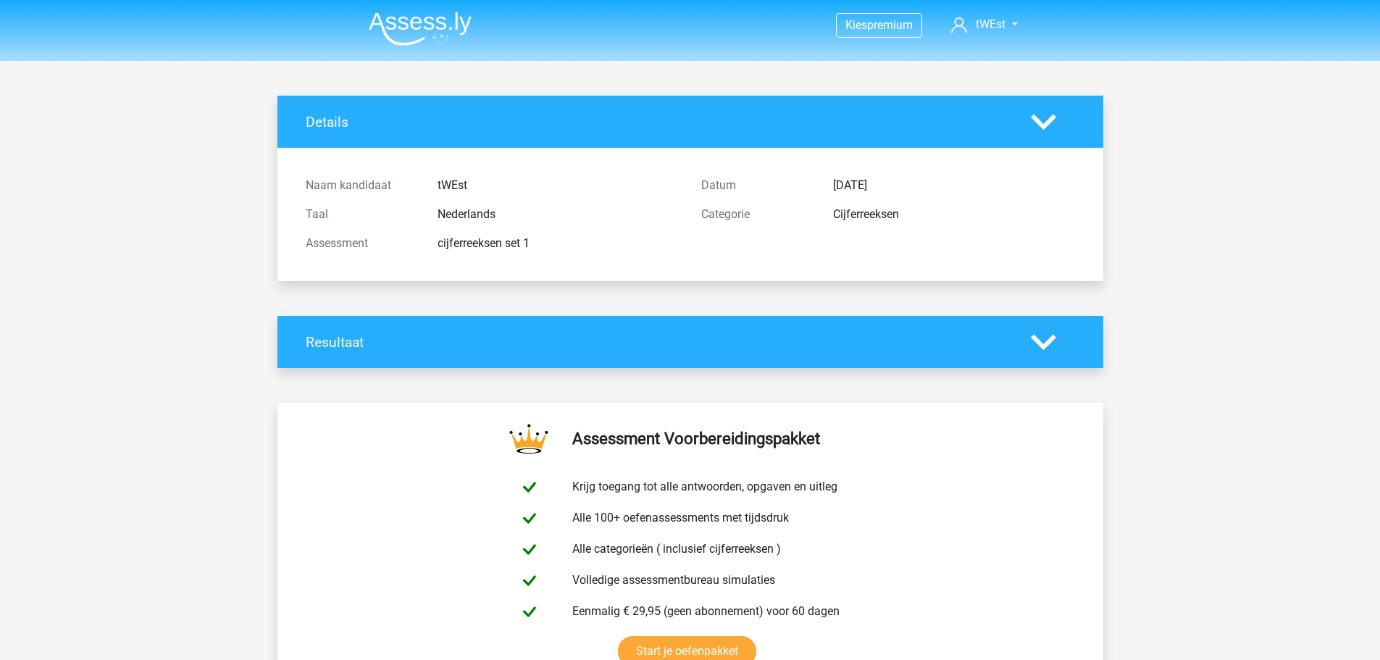
click at [1041, 338] on icon at bounding box center [1043, 342] width 25 height 25
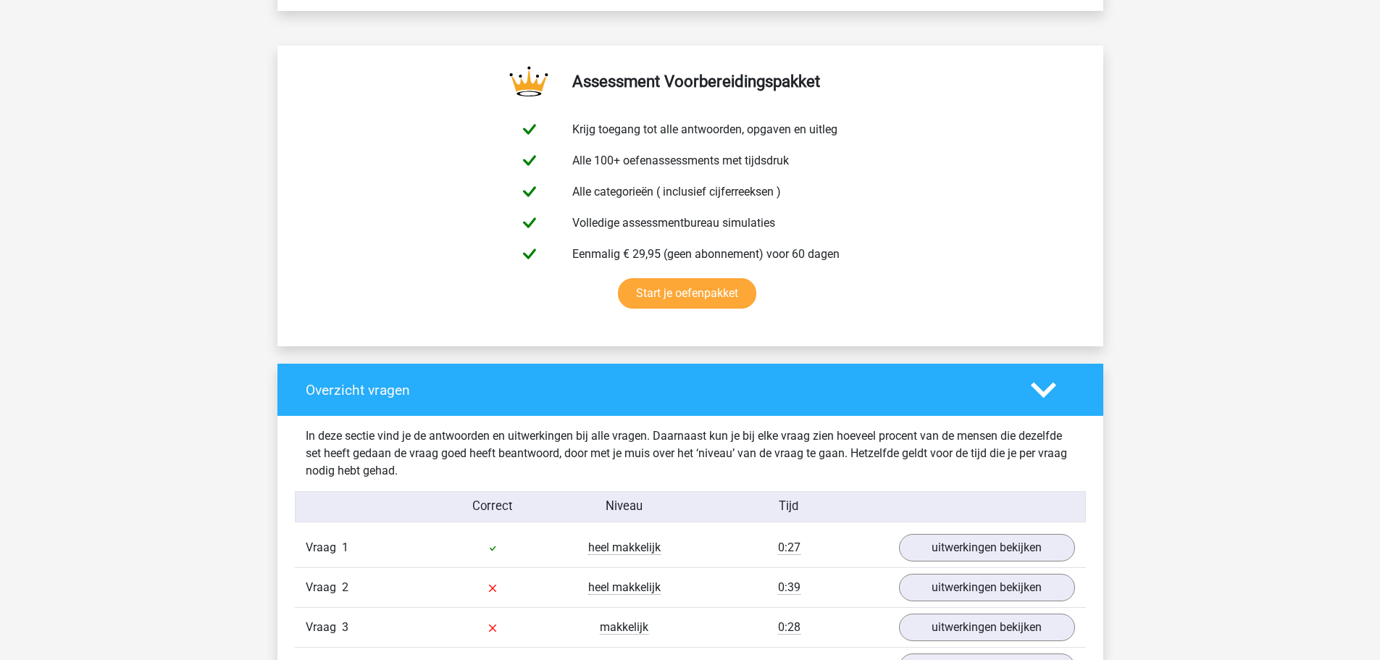
scroll to position [942, 0]
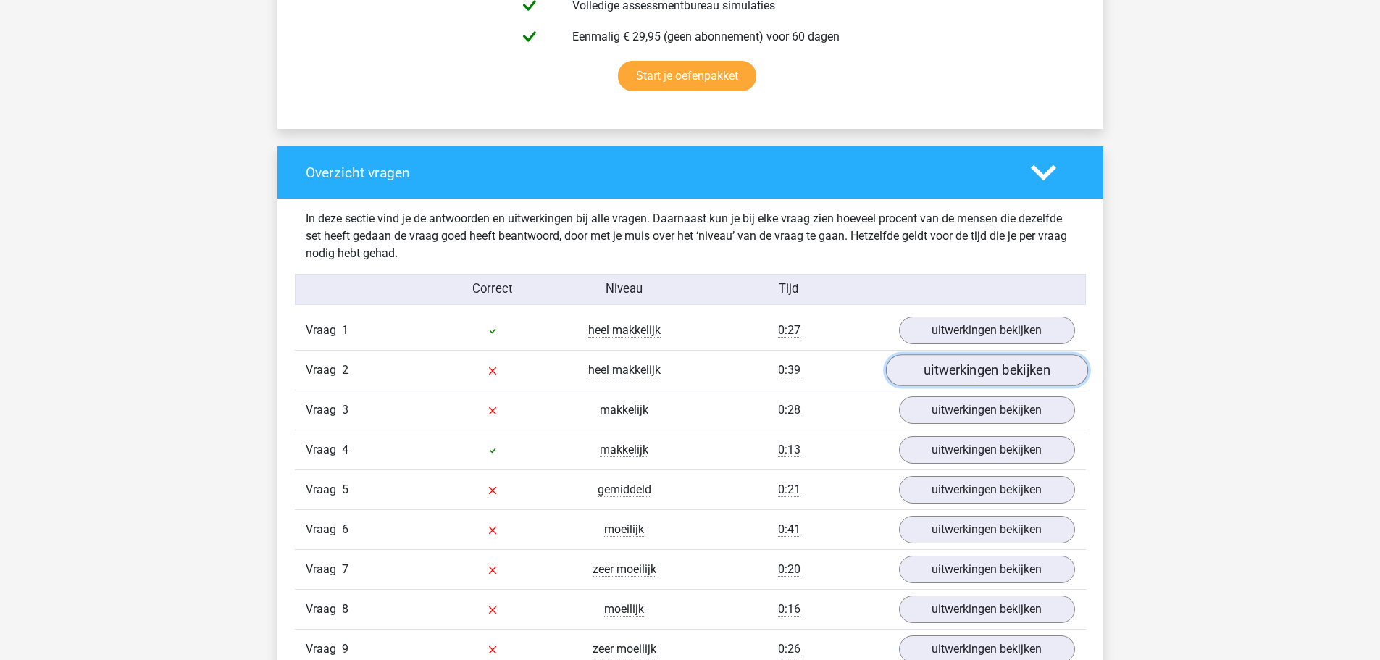
click at [979, 377] on link "uitwerkingen bekijken" at bounding box center [986, 371] width 202 height 32
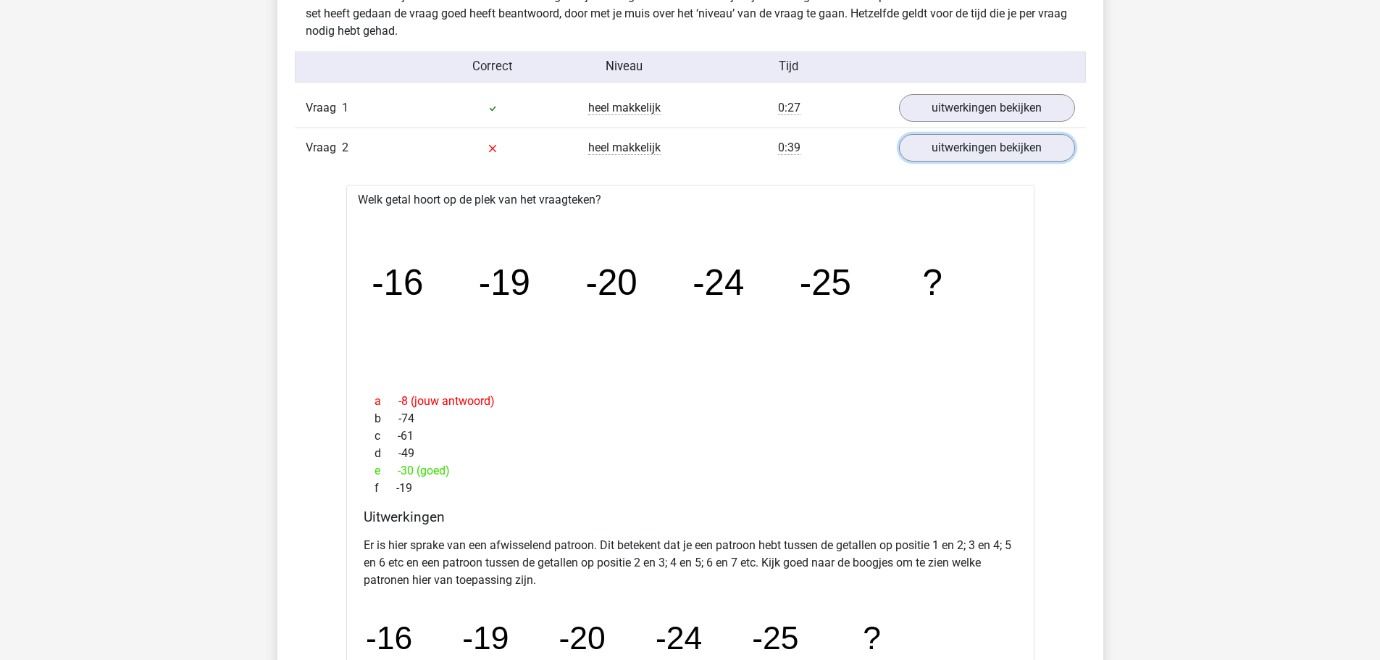
scroll to position [1014, 0]
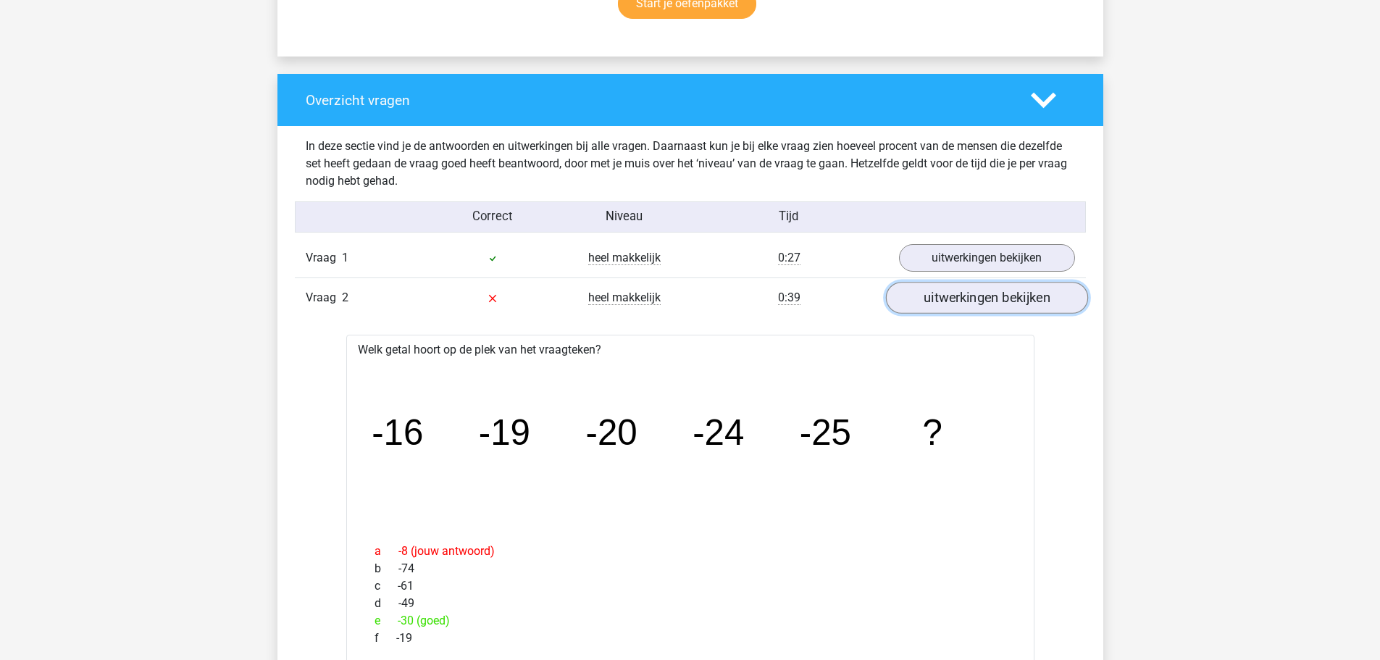
click at [979, 301] on link "uitwerkingen bekijken" at bounding box center [986, 299] width 202 height 32
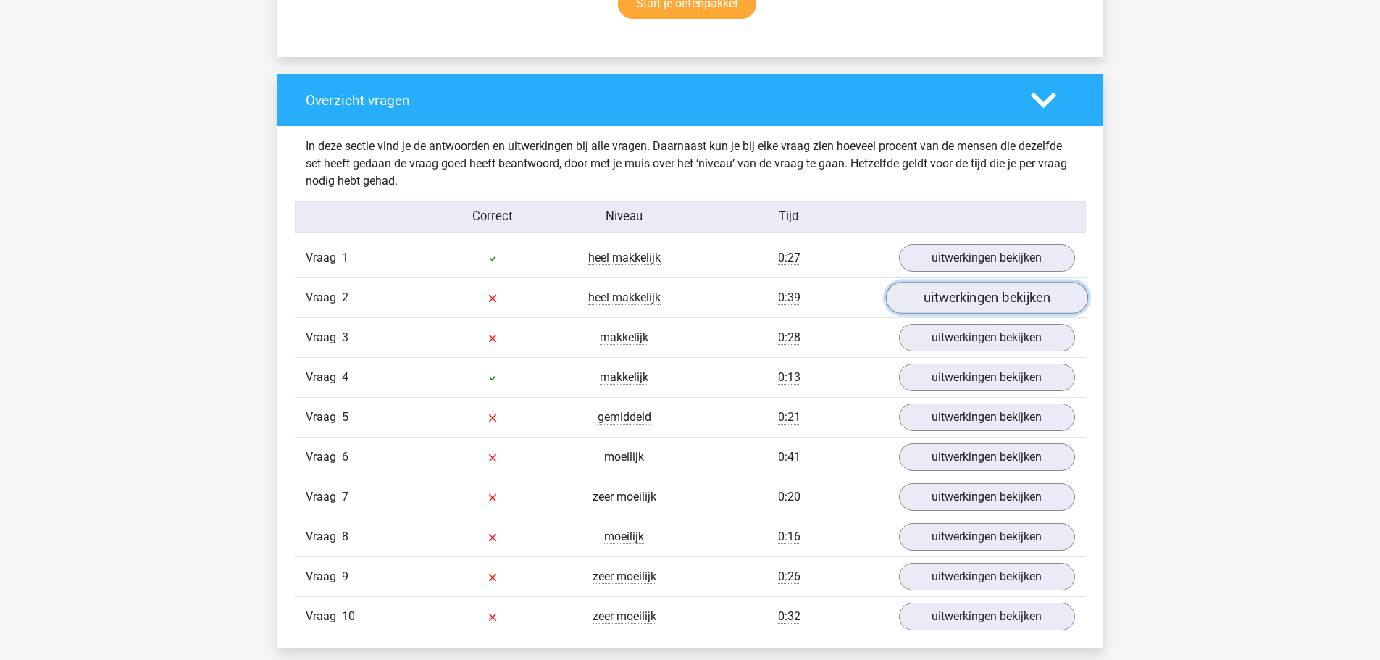
click at [932, 296] on link "uitwerkingen bekijken" at bounding box center [986, 299] width 202 height 32
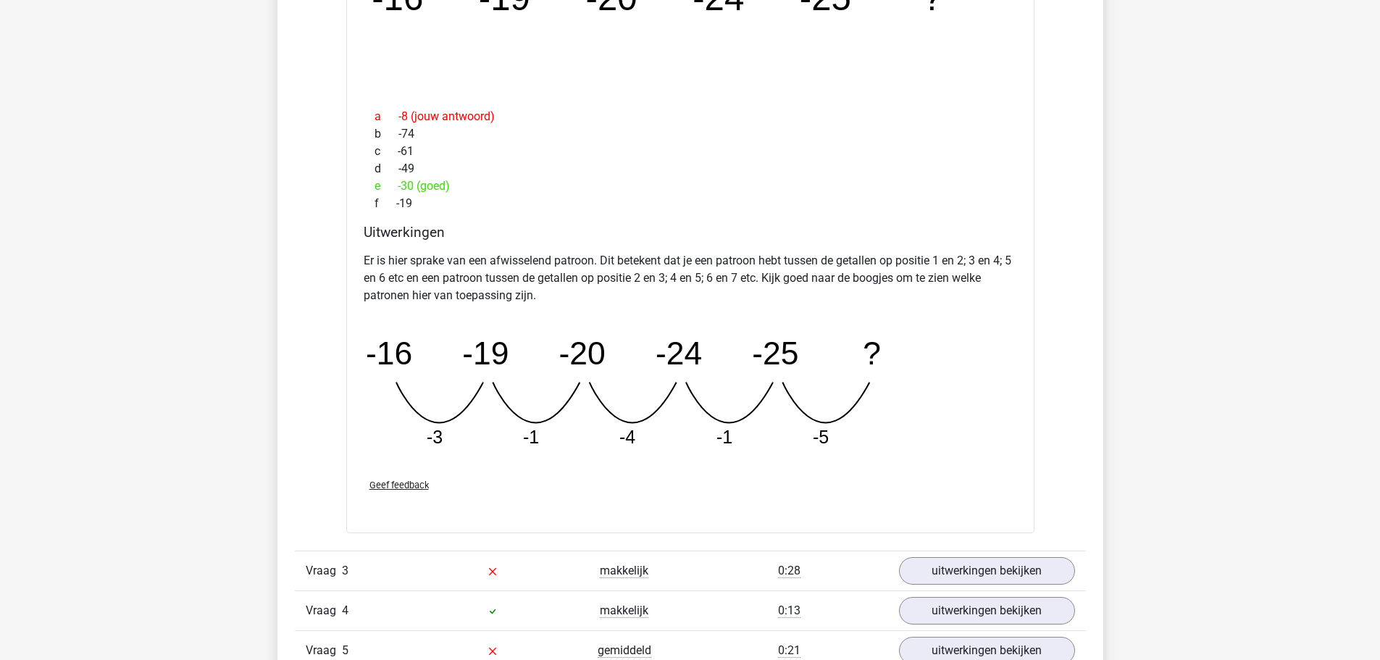
scroll to position [1666, 0]
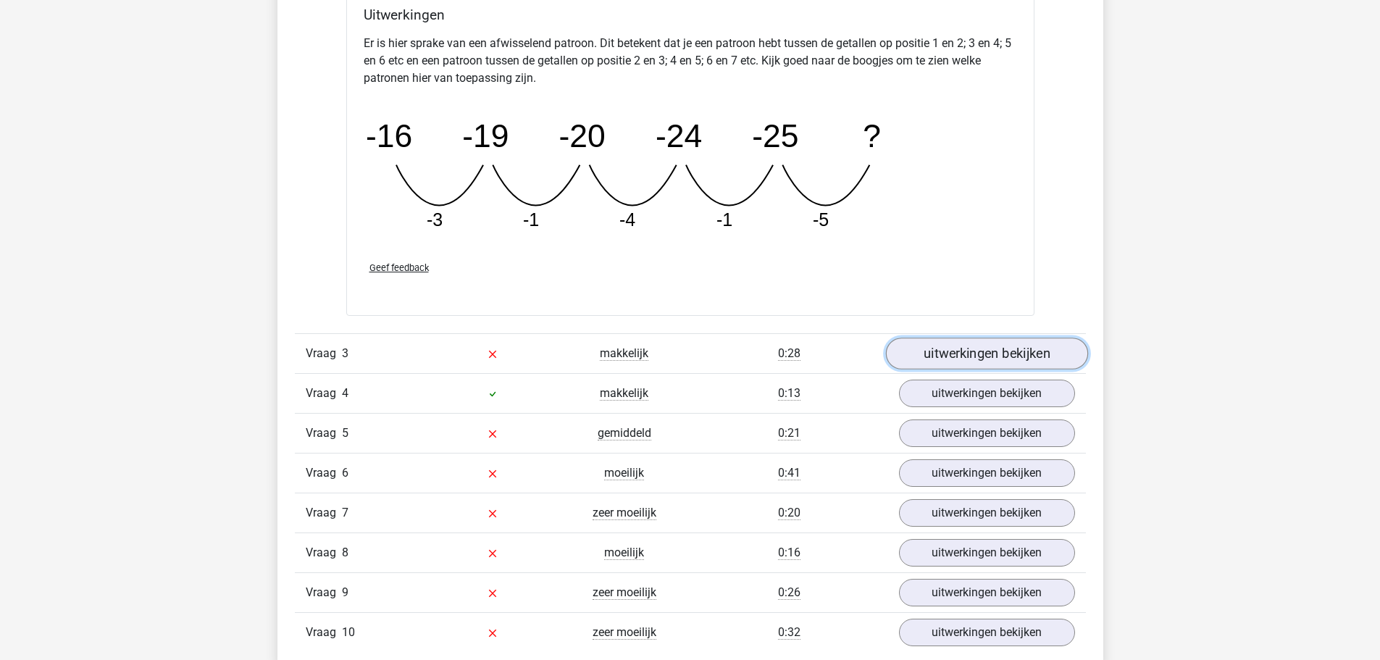
click at [919, 350] on link "uitwerkingen bekijken" at bounding box center [986, 354] width 202 height 32
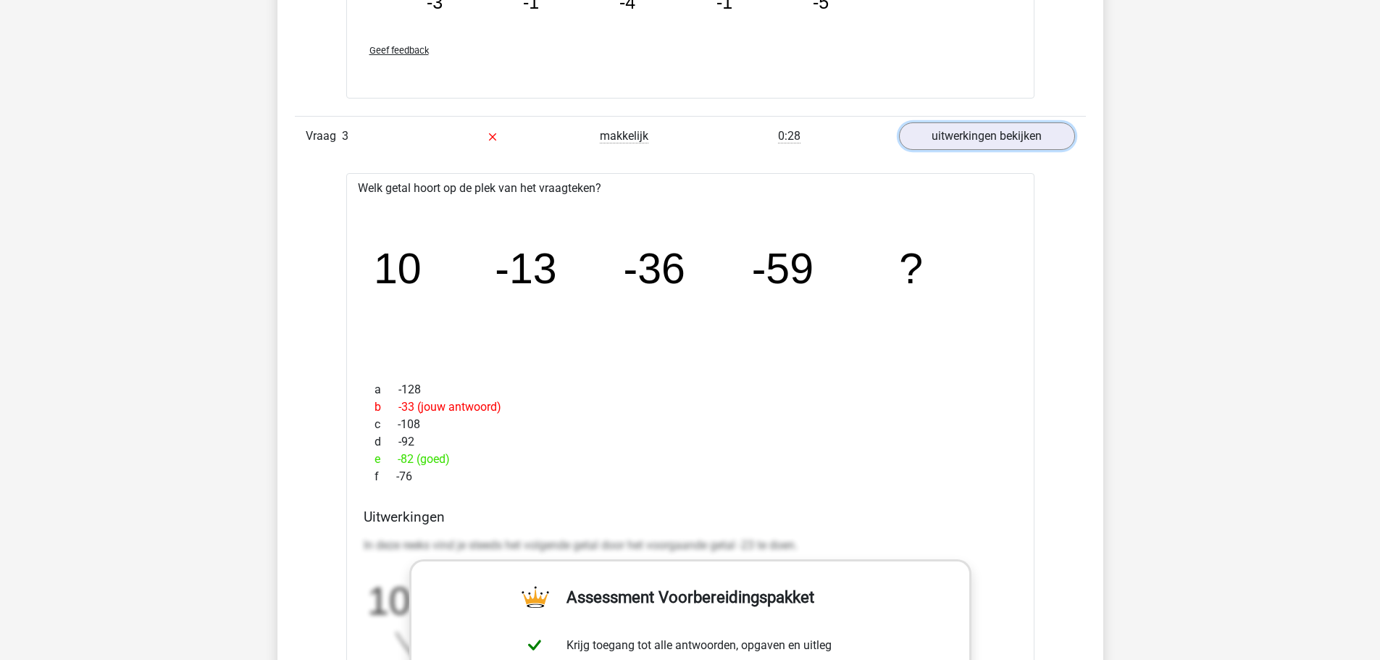
scroll to position [2101, 0]
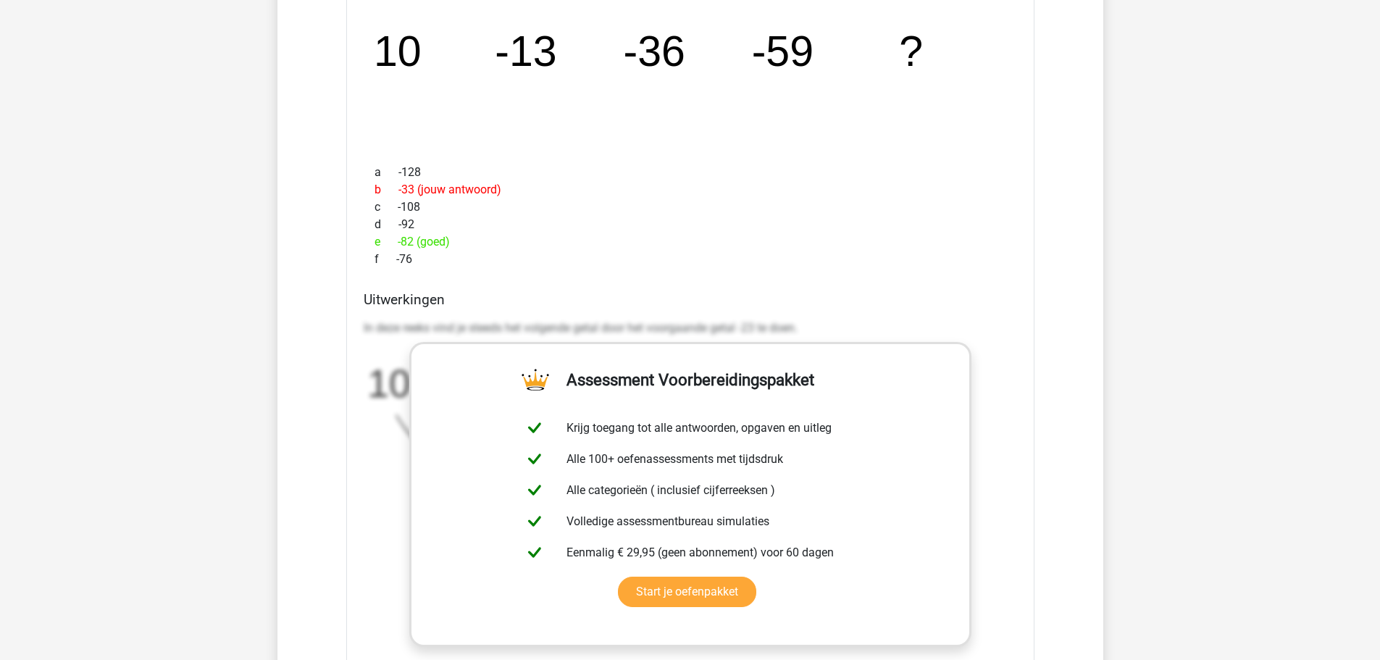
click at [564, 309] on div "Uitwerkingen In deze reeks vind je steeds het volgende getal door het voorgaand…" at bounding box center [690, 519] width 665 height 457
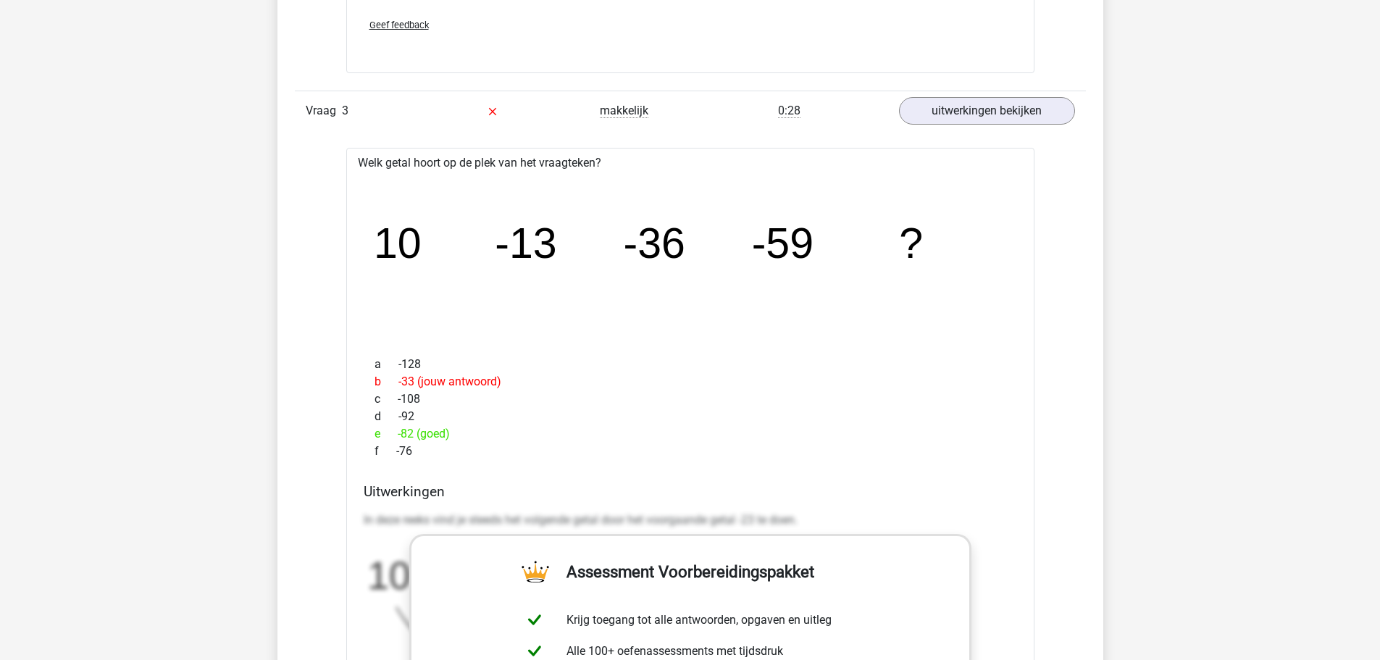
scroll to position [1883, 0]
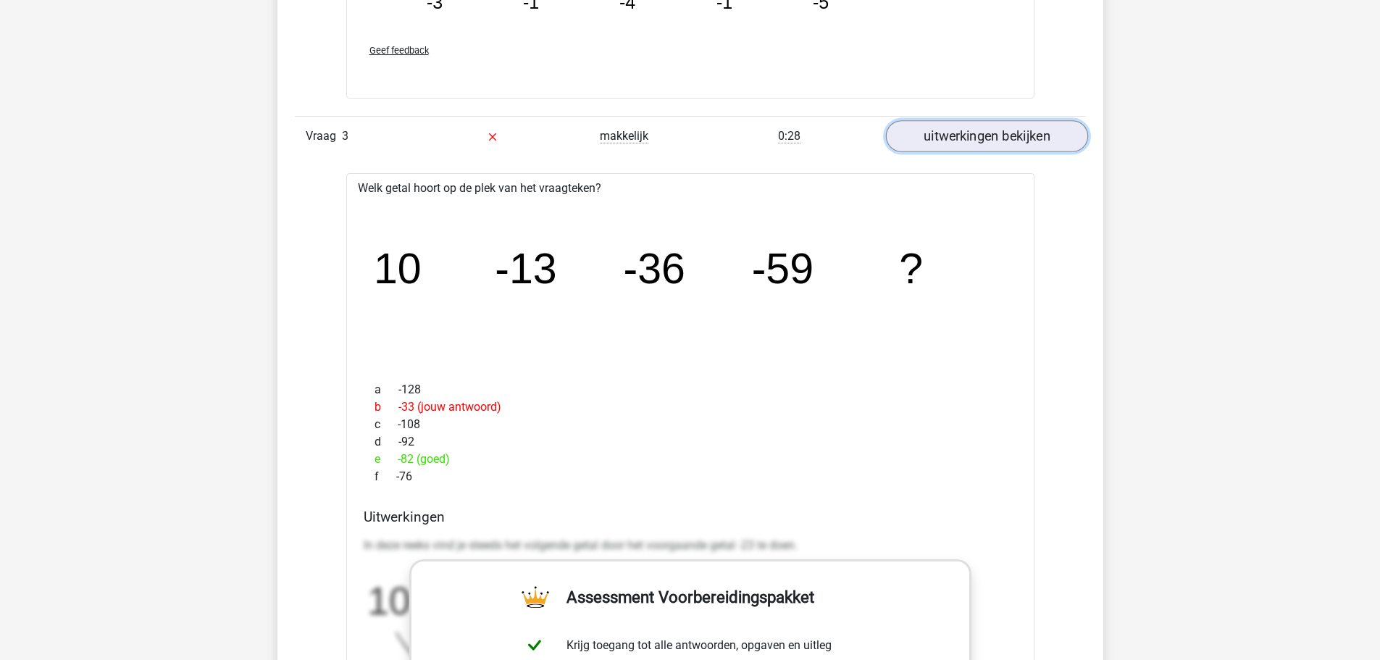
click at [1047, 135] on link "uitwerkingen bekijken" at bounding box center [986, 136] width 202 height 32
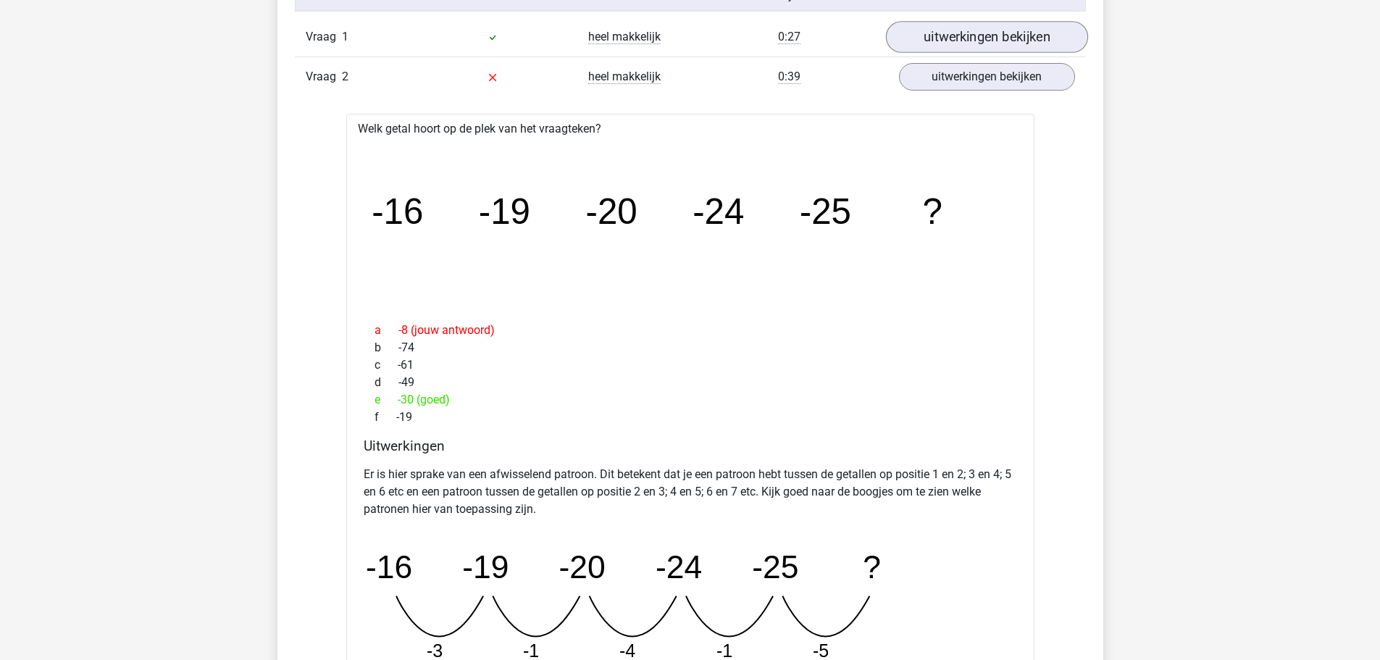
scroll to position [1087, 0]
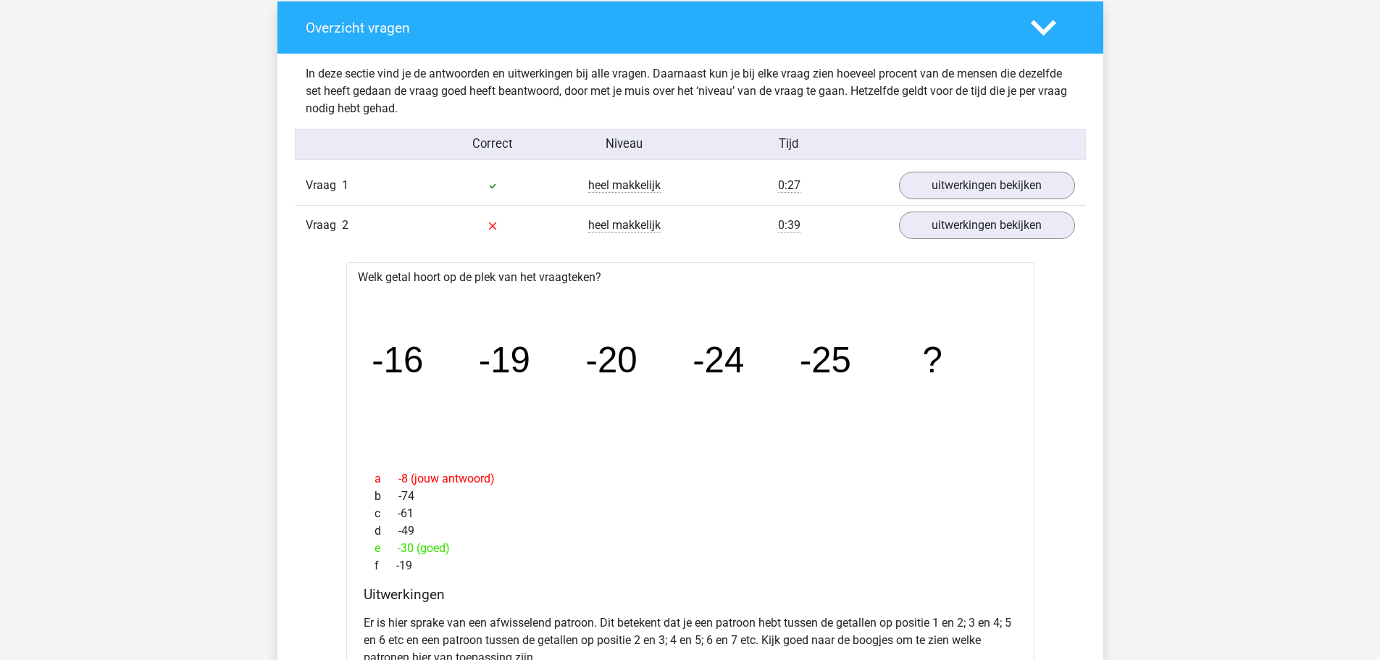
click at [998, 243] on div "Vraag 2 heel makkelijk 0:39 uitwerkingen bekijken" at bounding box center [690, 225] width 791 height 40
click at [998, 223] on link "uitwerkingen bekijken" at bounding box center [986, 226] width 202 height 32
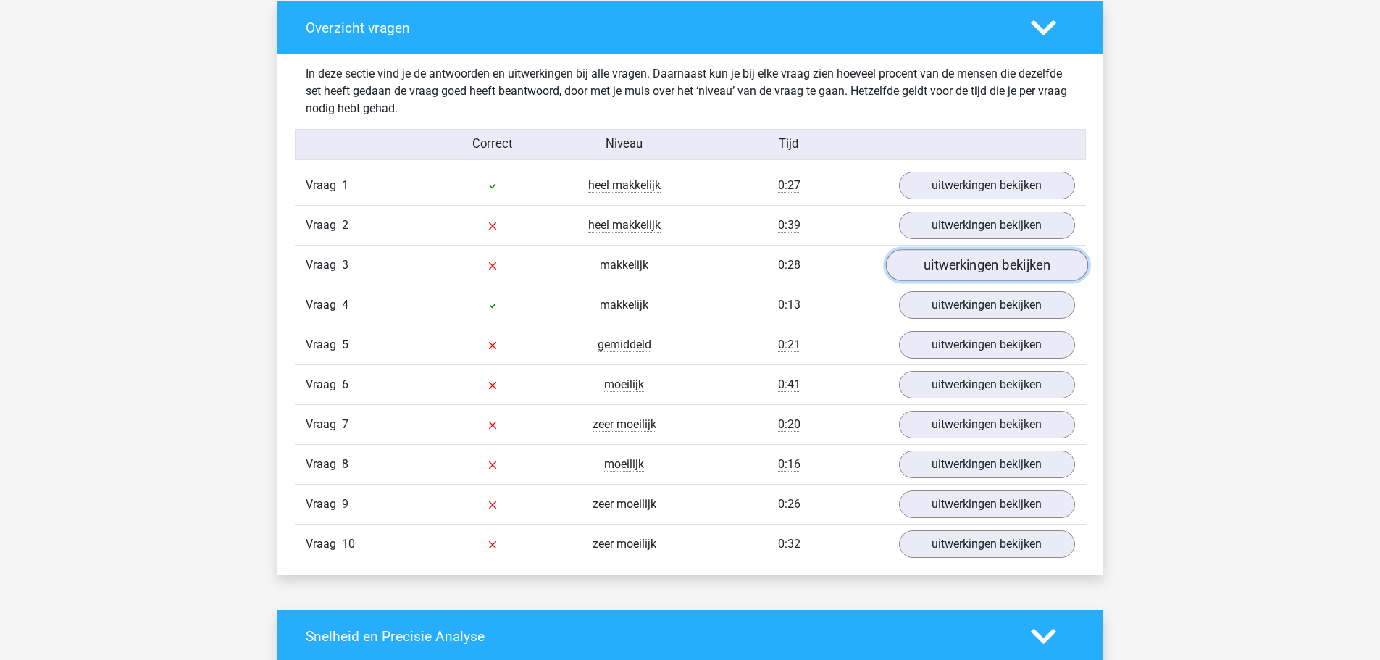
click at [995, 264] on link "uitwerkingen bekijken" at bounding box center [986, 266] width 202 height 32
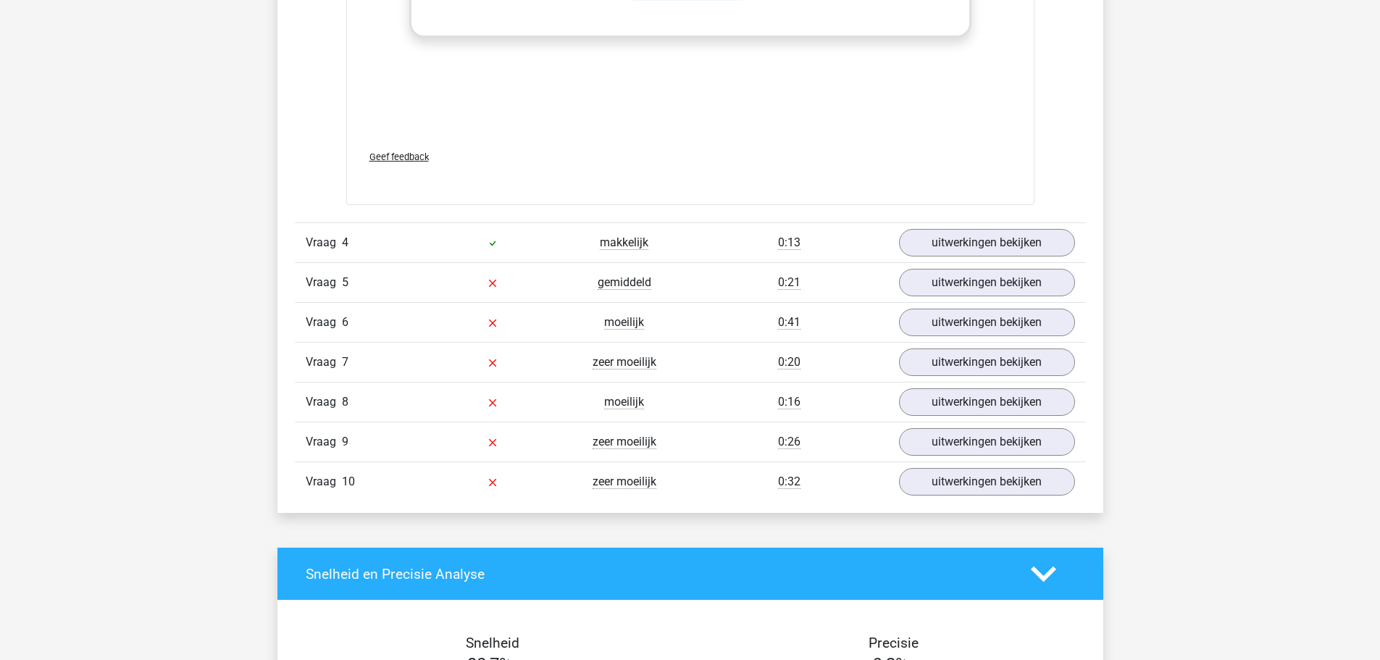
scroll to position [2101, 0]
